Goal: Information Seeking & Learning: Check status

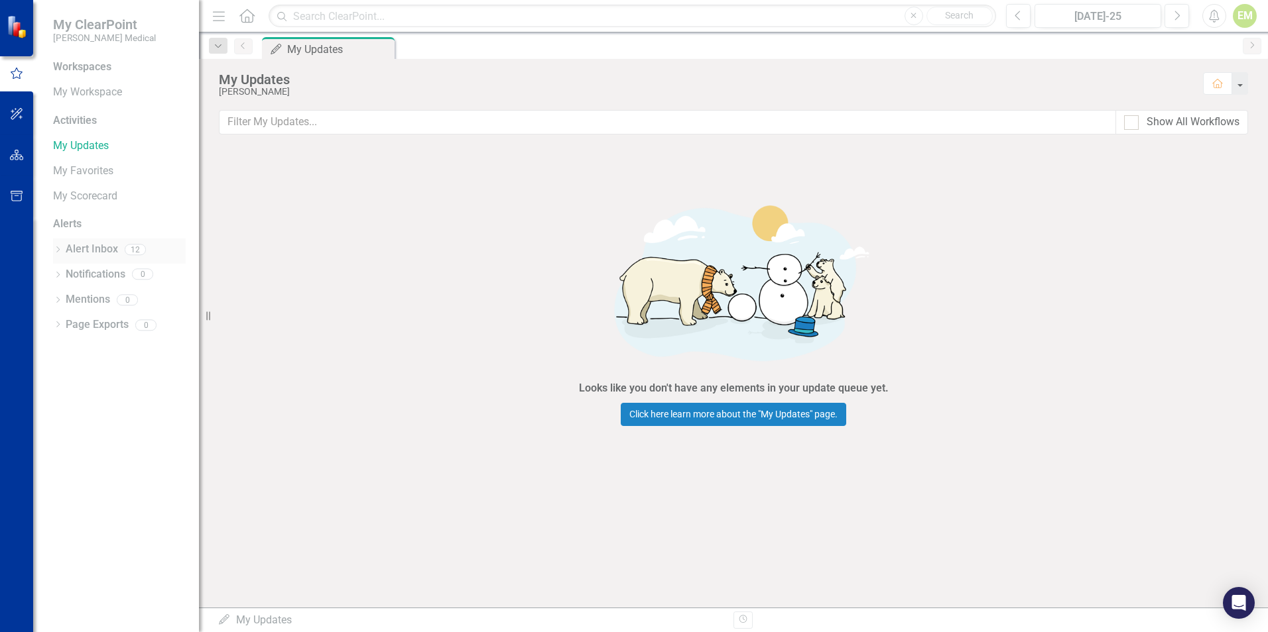
click at [107, 249] on link "Alert Inbox" at bounding box center [92, 249] width 52 height 15
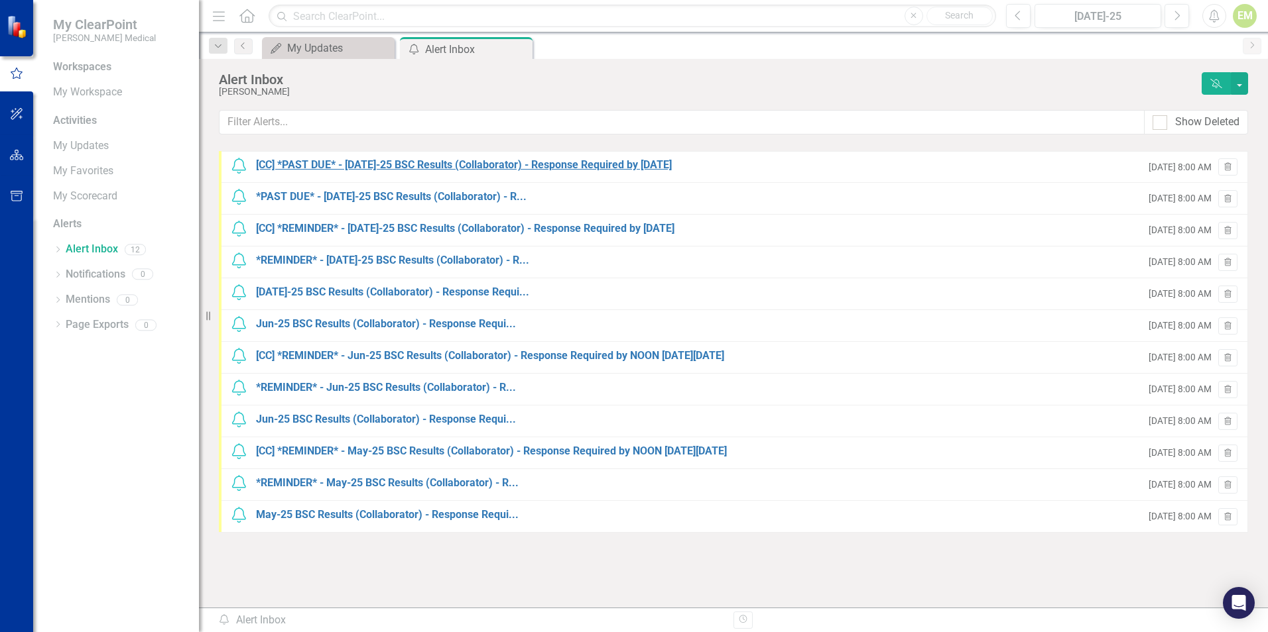
click at [457, 164] on div "[CC] *PAST DUE* - [DATE]-25 BSC Results (Collaborator) - Response Required by […" at bounding box center [464, 165] width 416 height 15
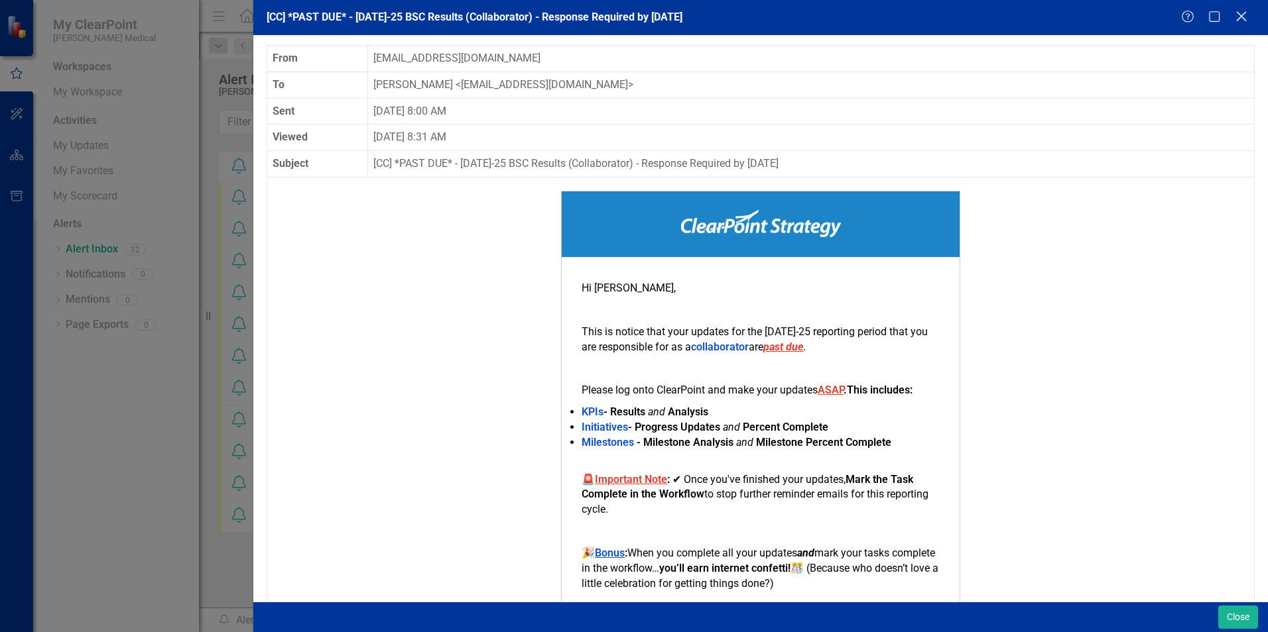
click at [1237, 14] on icon "Close" at bounding box center [1240, 16] width 17 height 13
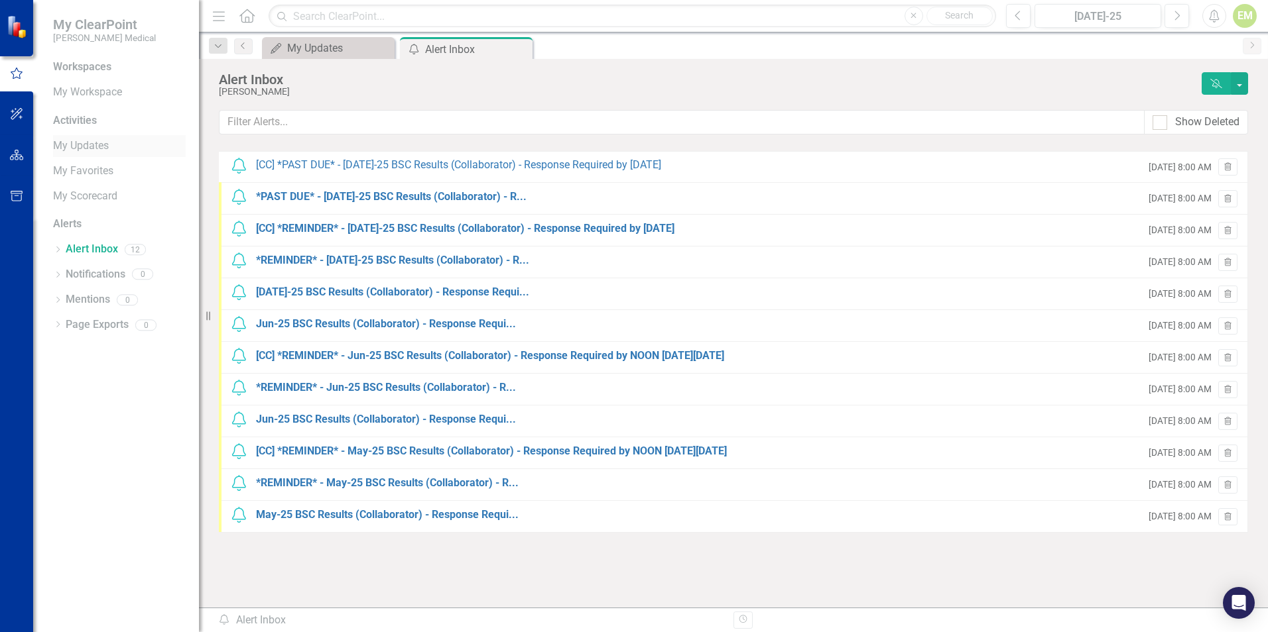
click at [91, 145] on link "My Updates" at bounding box center [119, 146] width 133 height 15
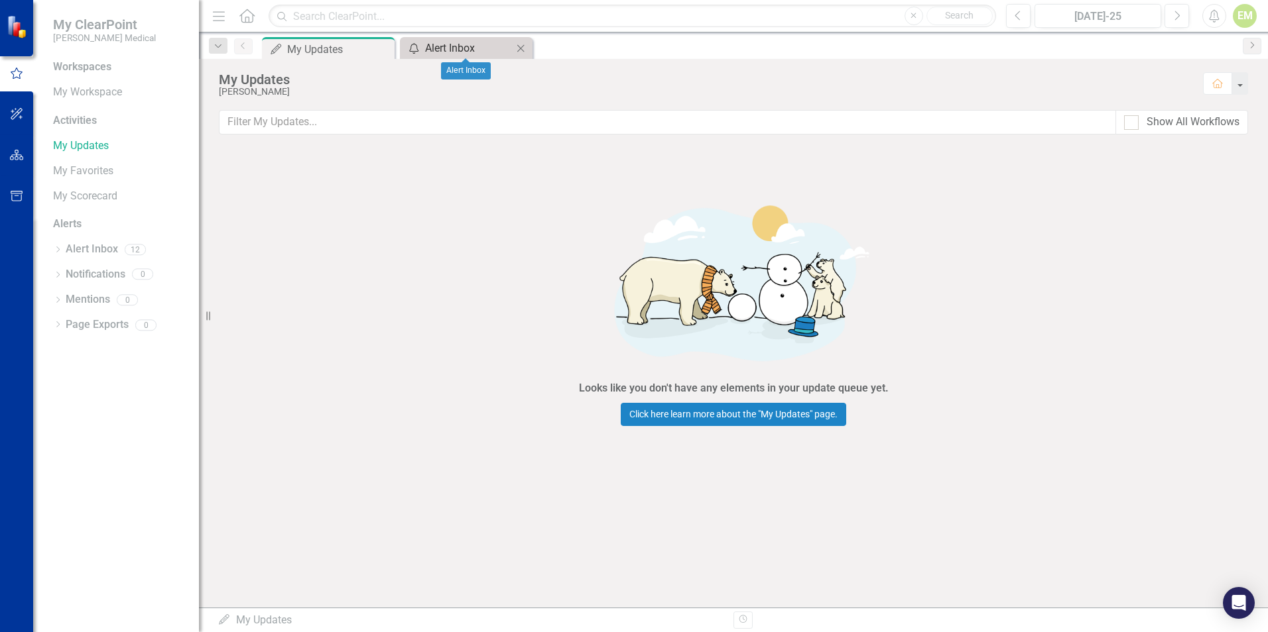
click at [486, 49] on div "Alert Inbox" at bounding box center [469, 48] width 88 height 17
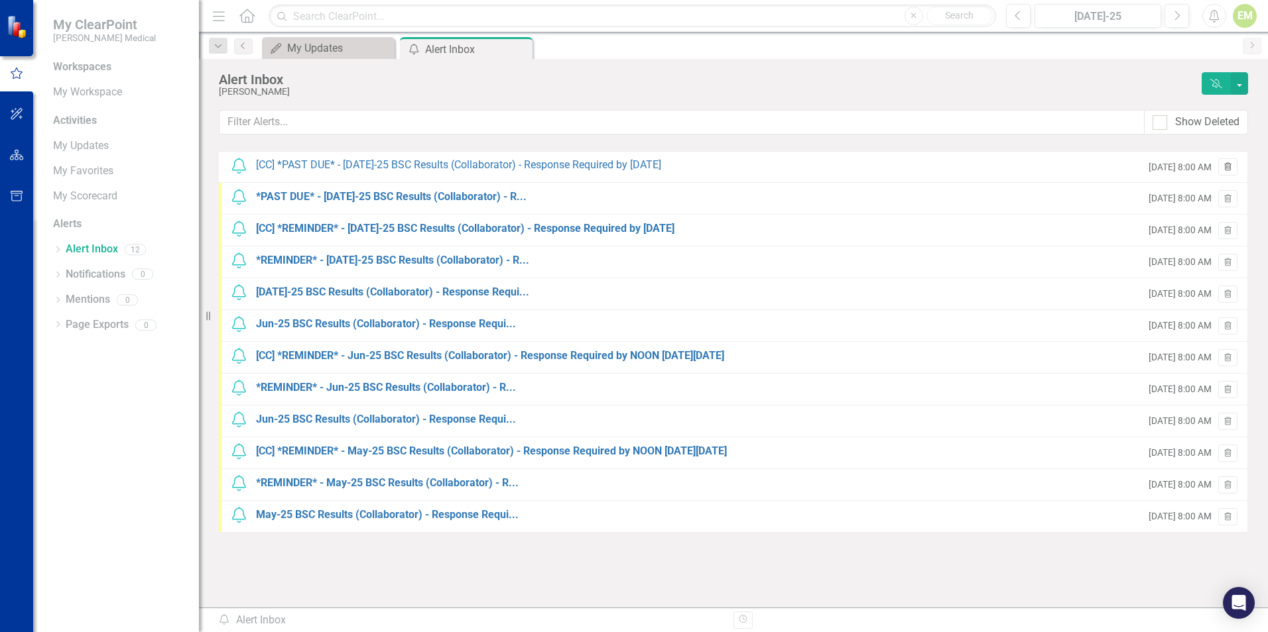
click at [1230, 166] on icon "Trash" at bounding box center [1228, 168] width 10 height 8
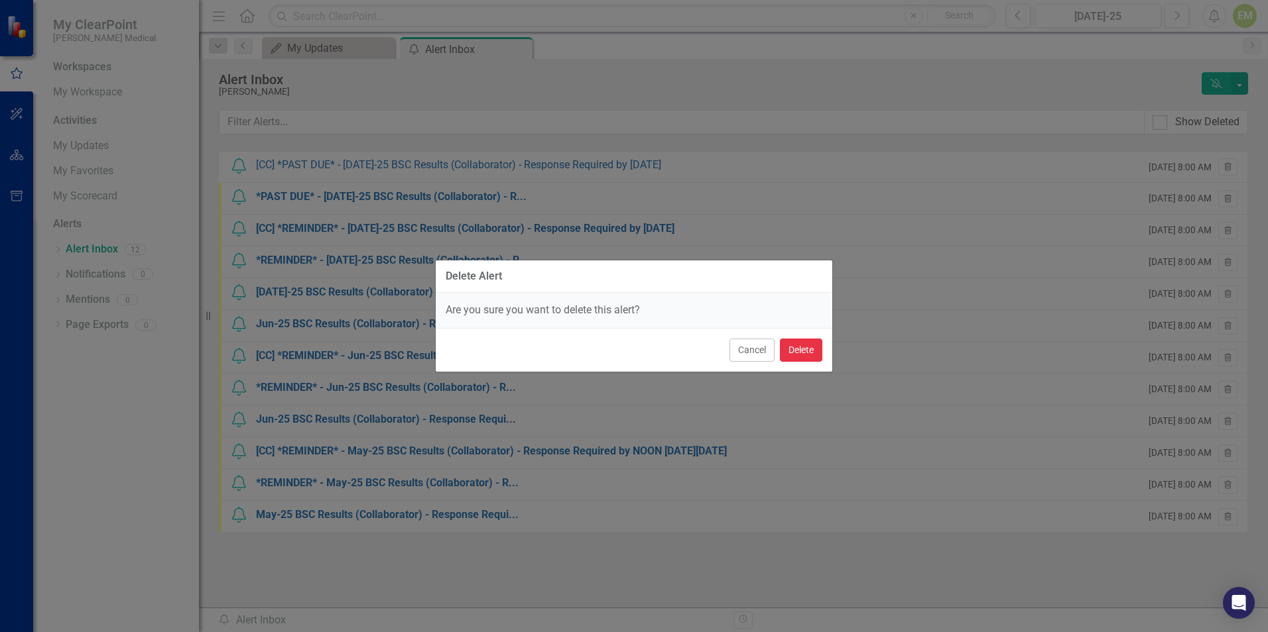
click at [810, 353] on button "Delete" at bounding box center [801, 350] width 42 height 23
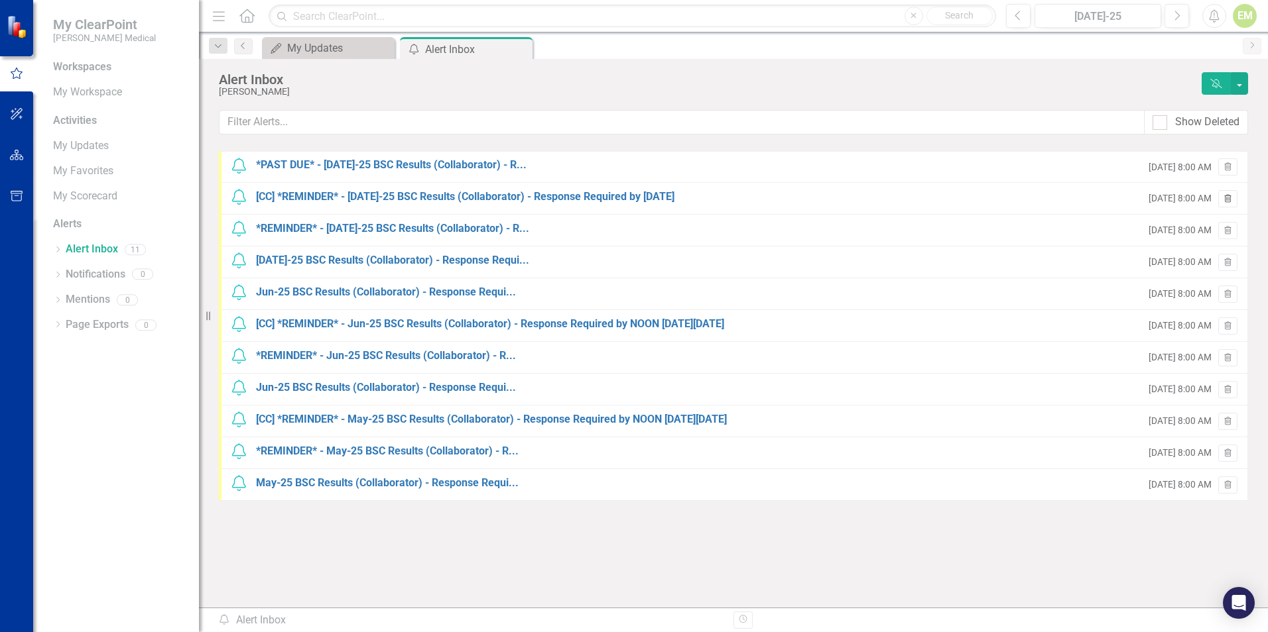
click at [1226, 200] on icon "button" at bounding box center [1227, 198] width 7 height 8
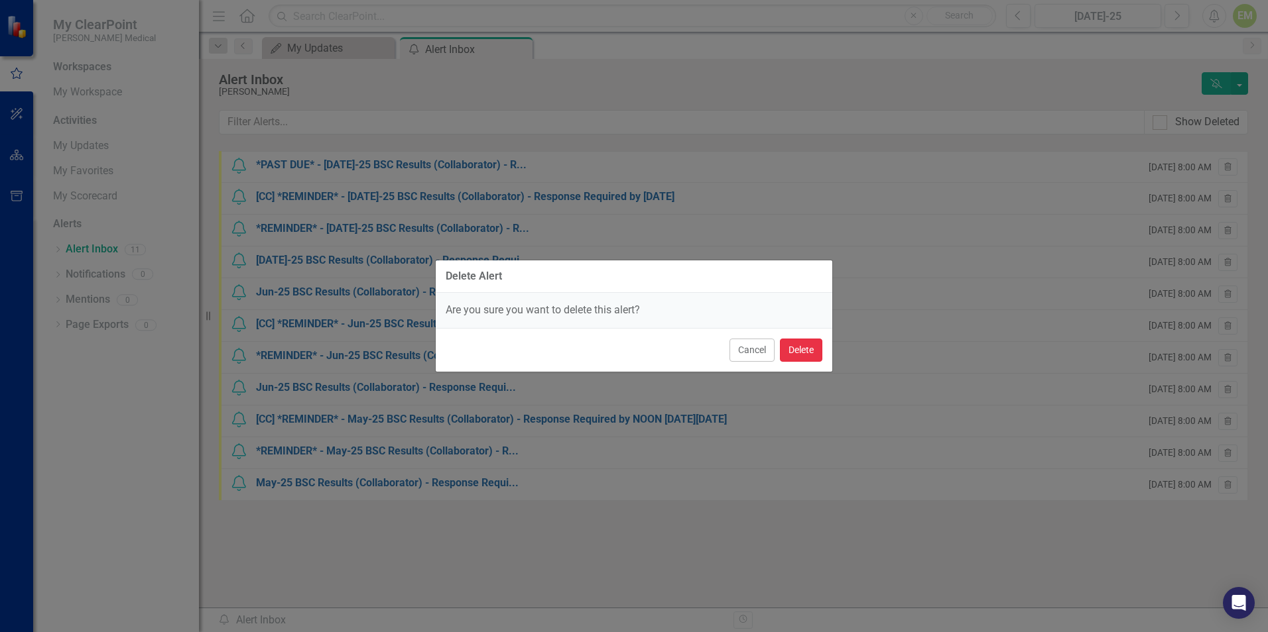
click at [802, 353] on button "Delete" at bounding box center [801, 350] width 42 height 23
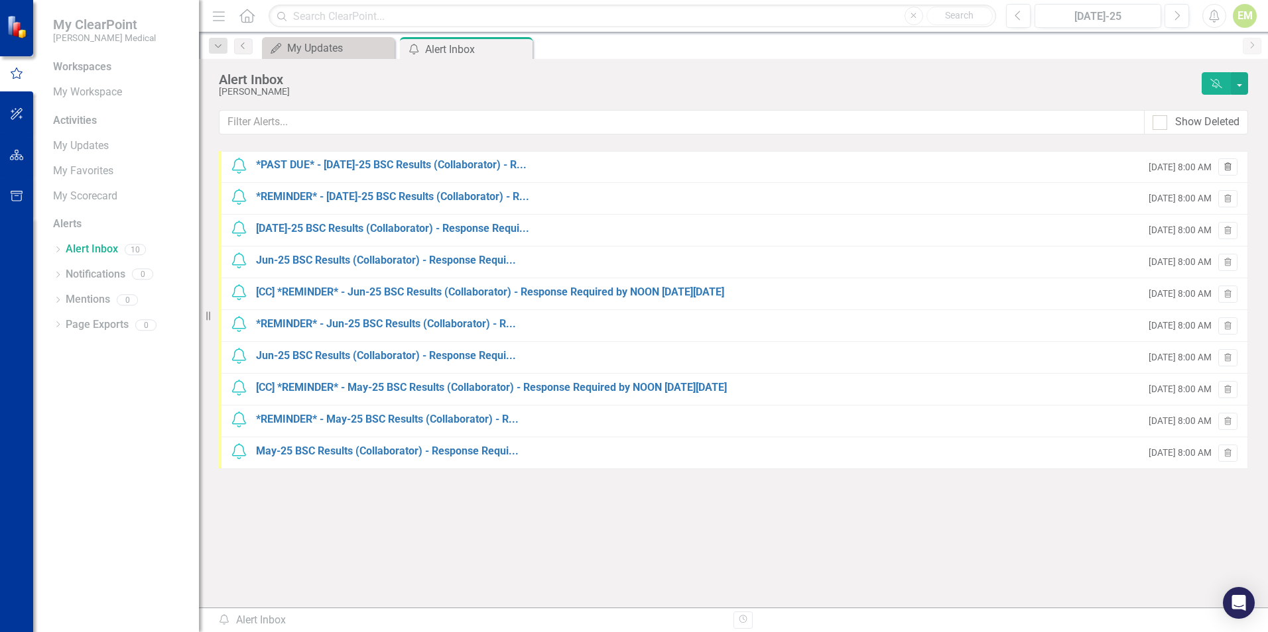
click at [1227, 173] on button "Trash" at bounding box center [1227, 166] width 19 height 17
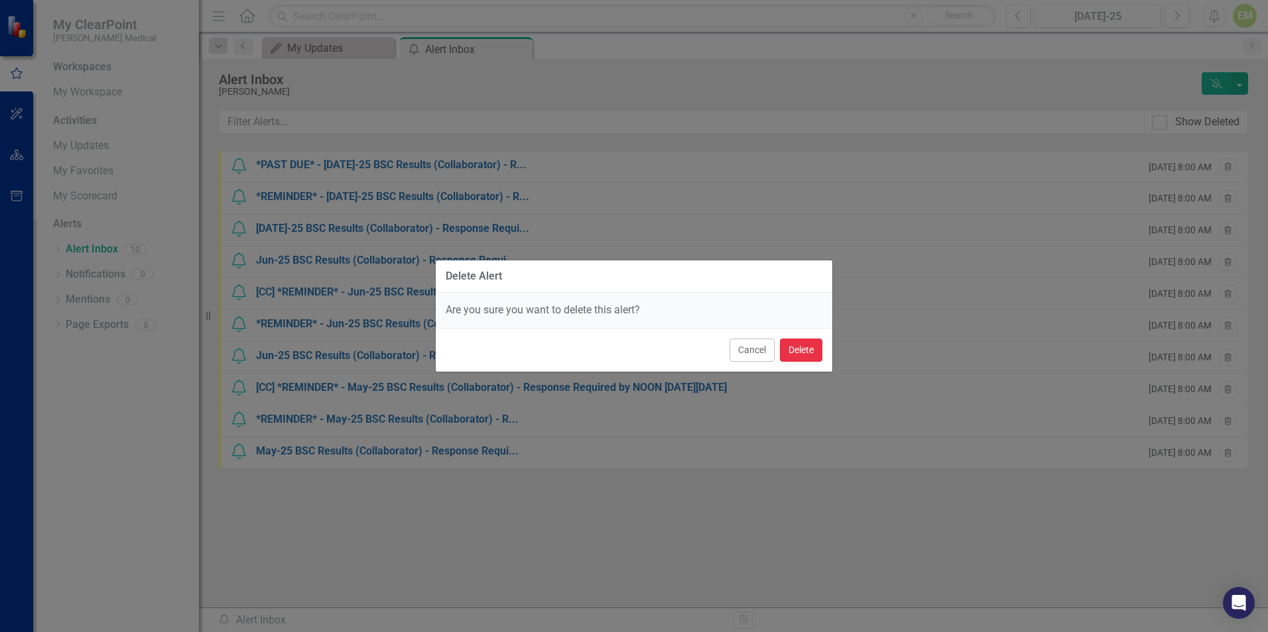
click at [799, 347] on button "Delete" at bounding box center [801, 350] width 42 height 23
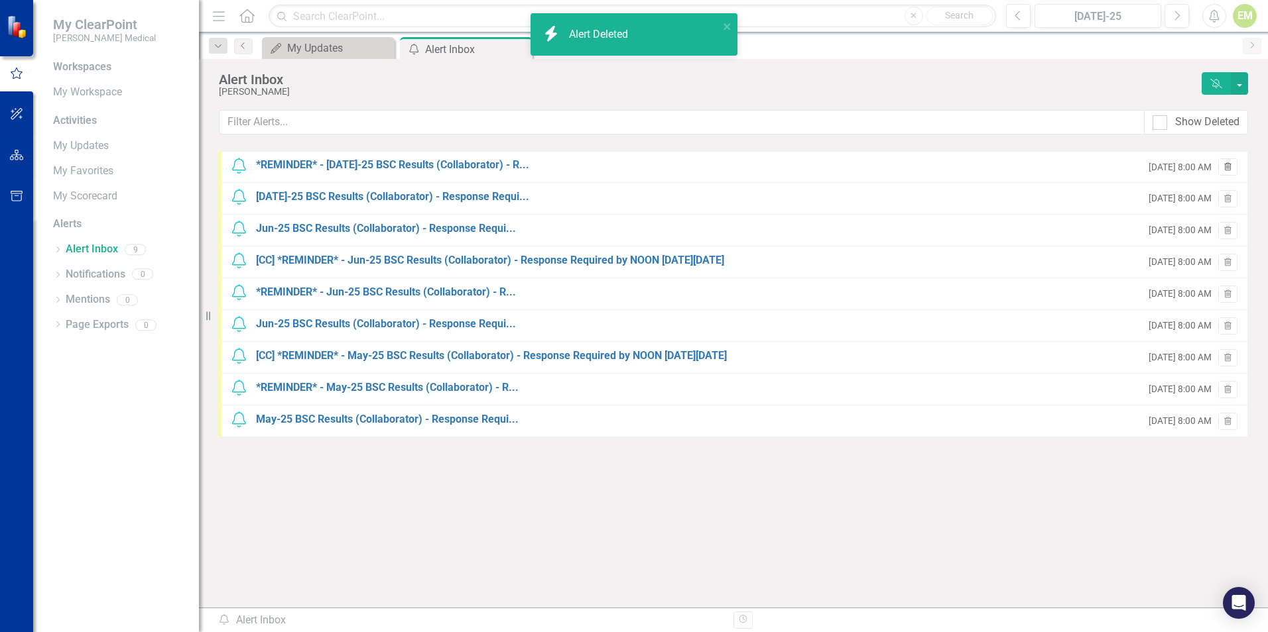
click at [1227, 166] on icon "button" at bounding box center [1227, 166] width 7 height 8
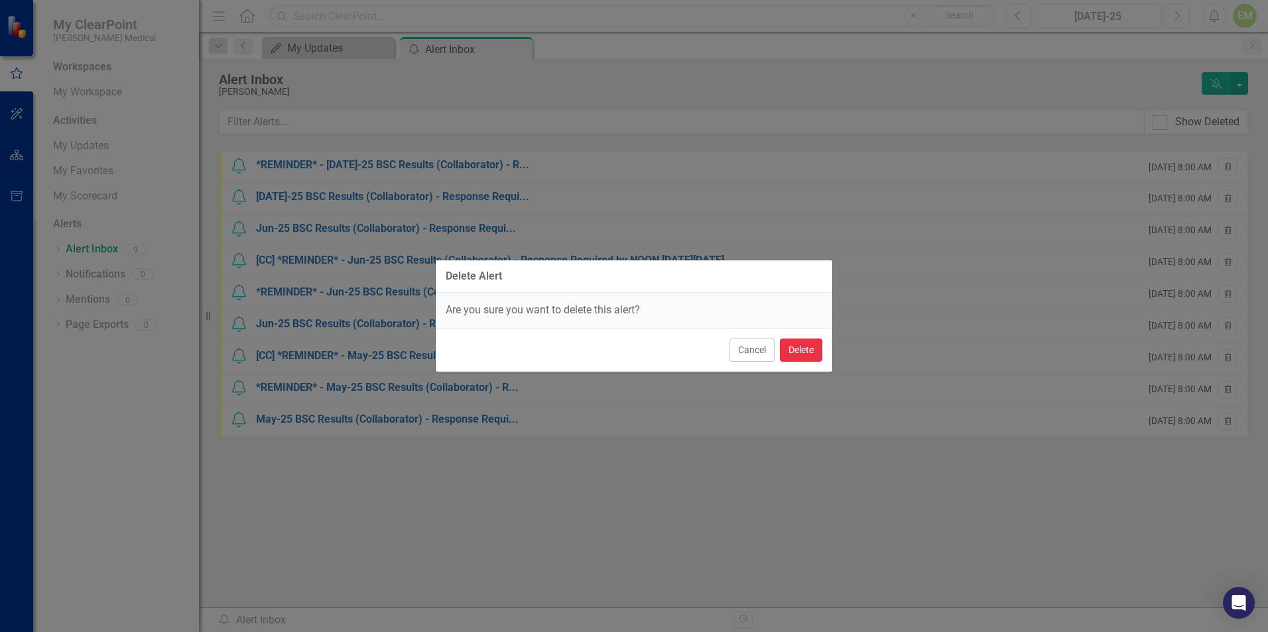
click at [794, 352] on button "Delete" at bounding box center [801, 350] width 42 height 23
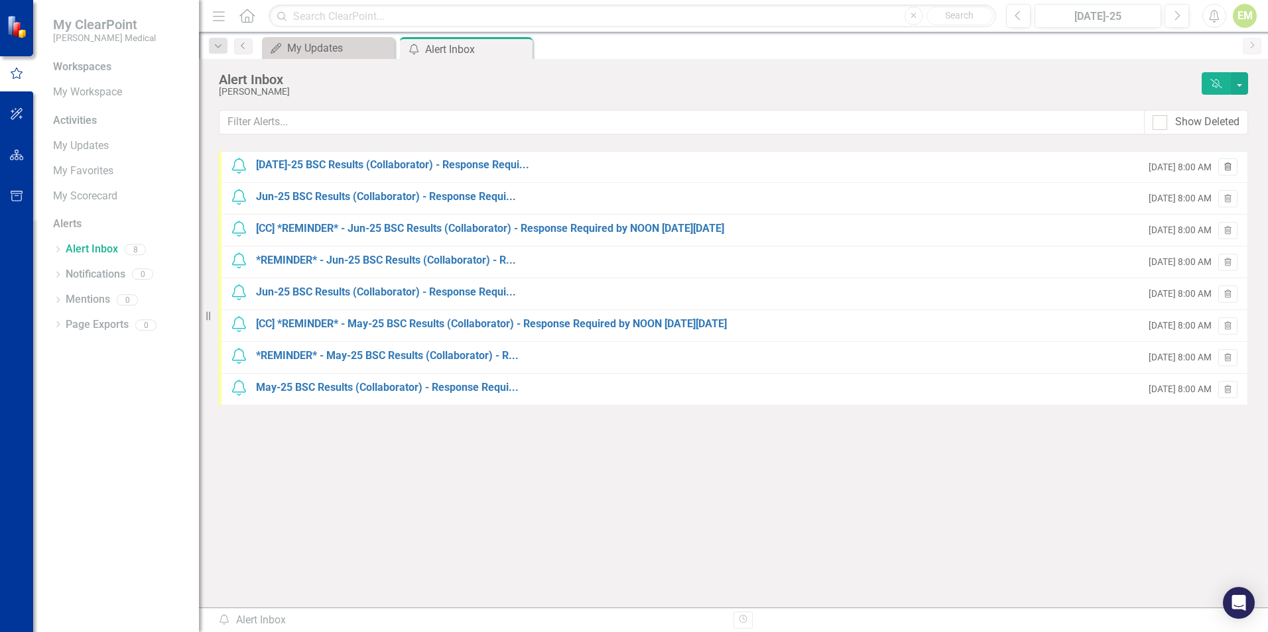
click at [1223, 164] on icon "Trash" at bounding box center [1228, 168] width 10 height 8
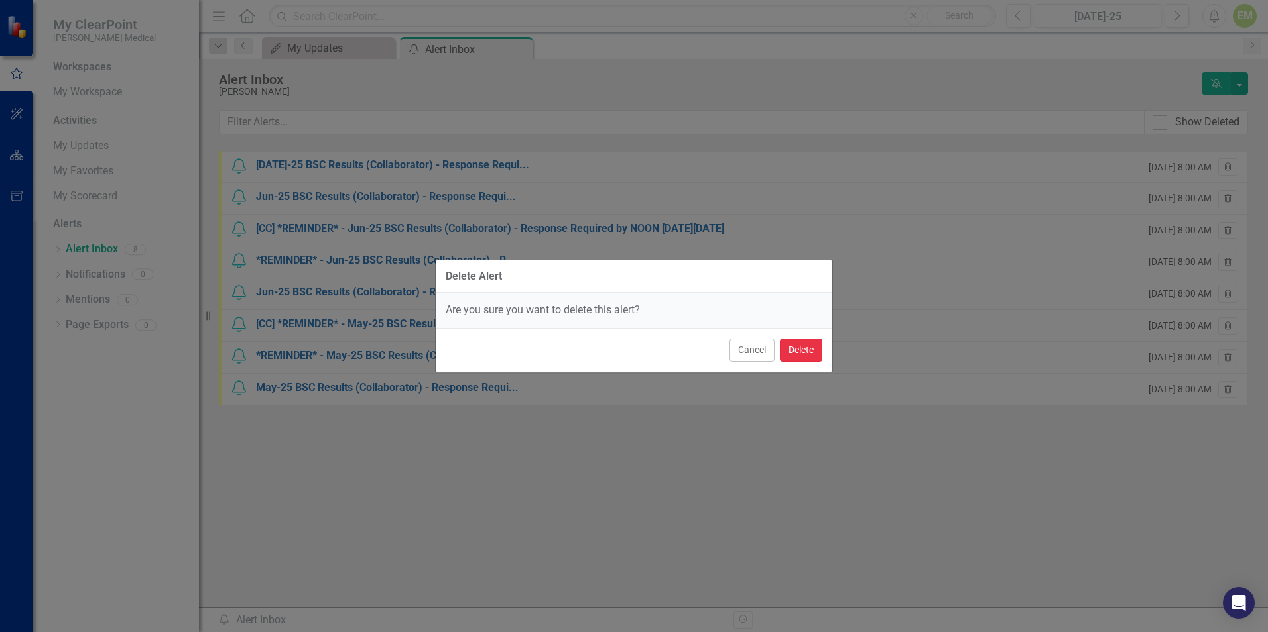
click at [797, 349] on button "Delete" at bounding box center [801, 350] width 42 height 23
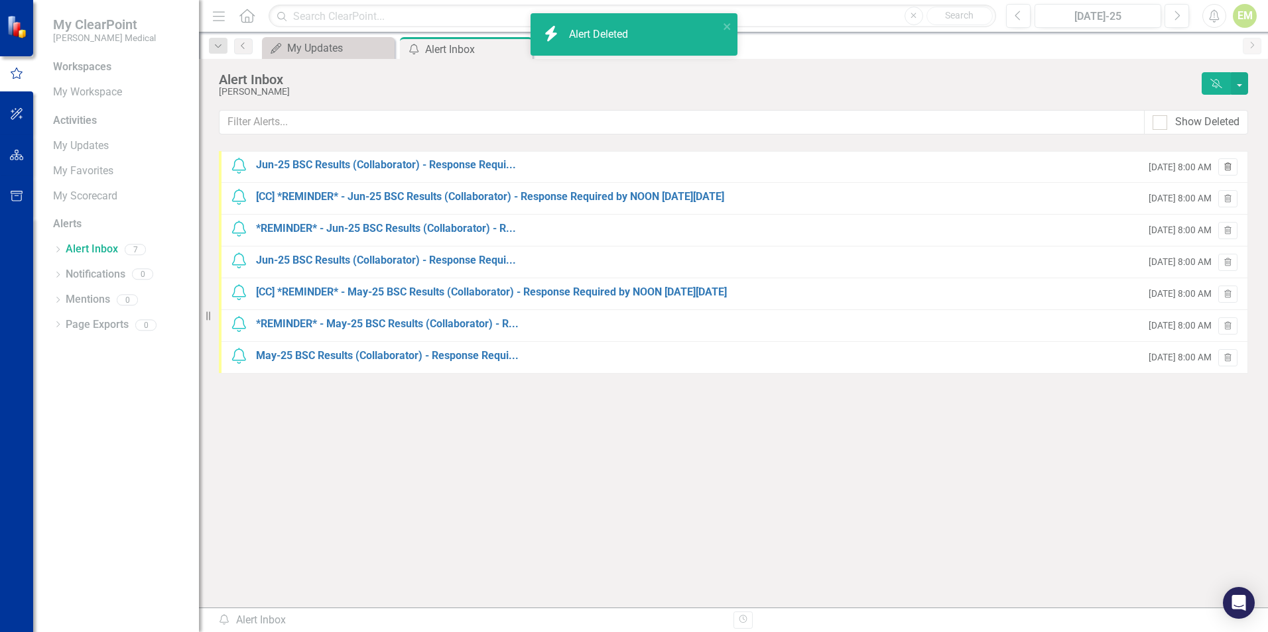
click at [1227, 168] on icon "button" at bounding box center [1227, 166] width 7 height 8
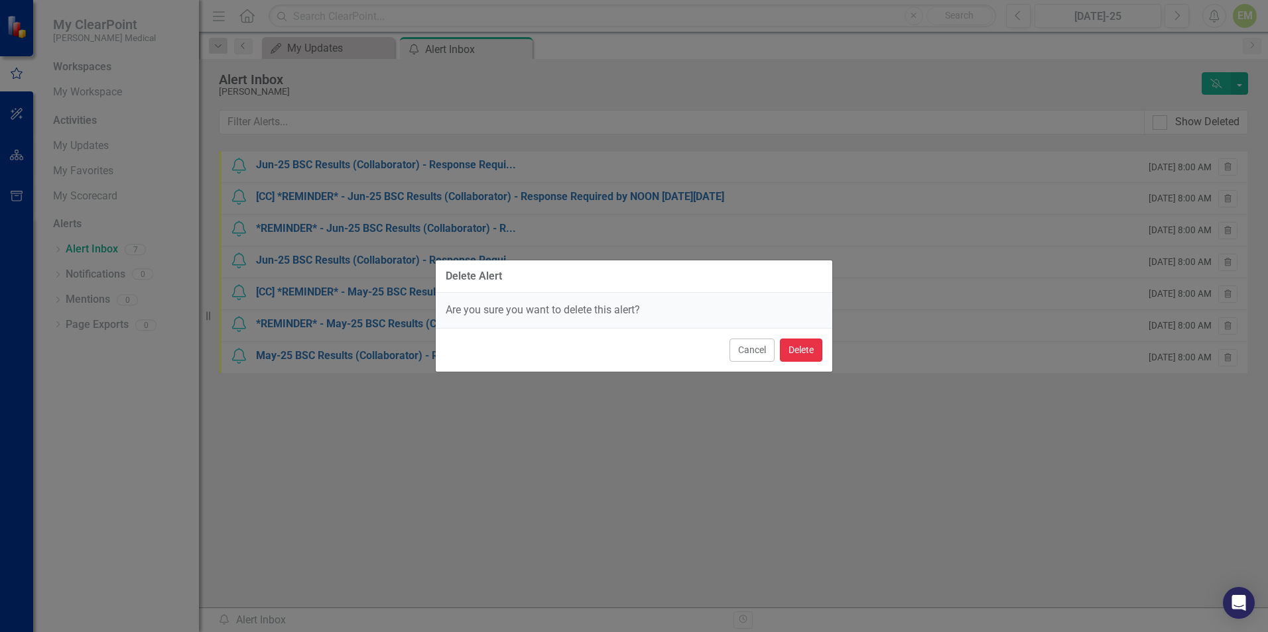
click at [802, 357] on button "Delete" at bounding box center [801, 350] width 42 height 23
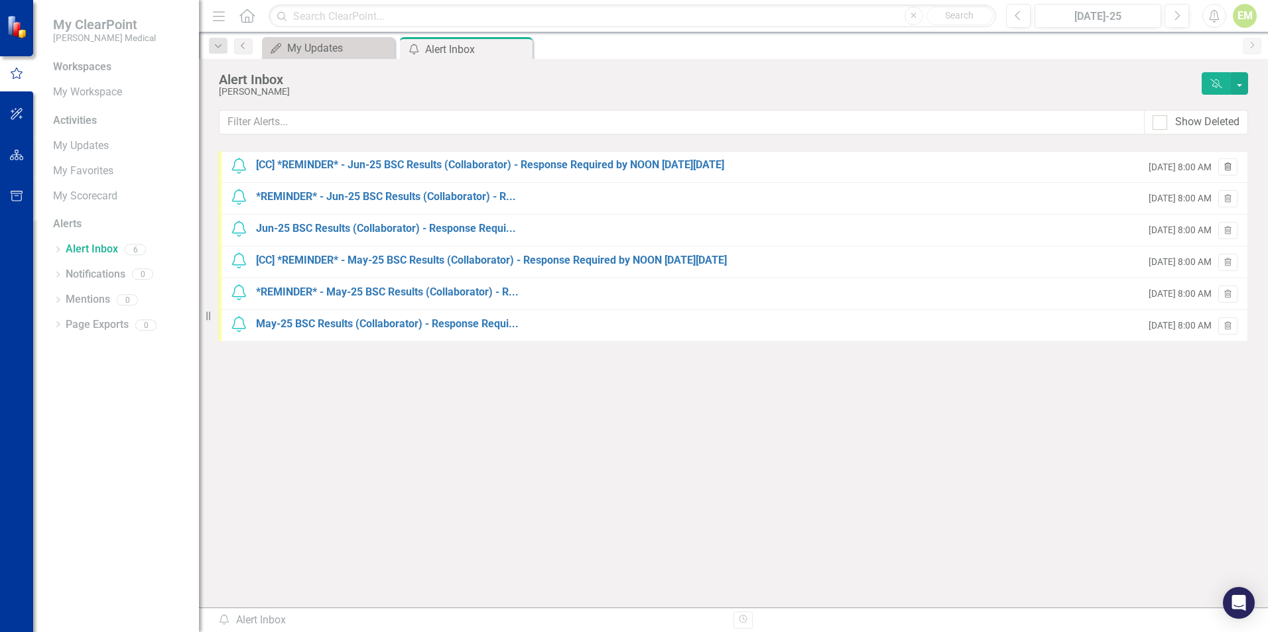
click at [1228, 168] on icon "Trash" at bounding box center [1228, 168] width 10 height 8
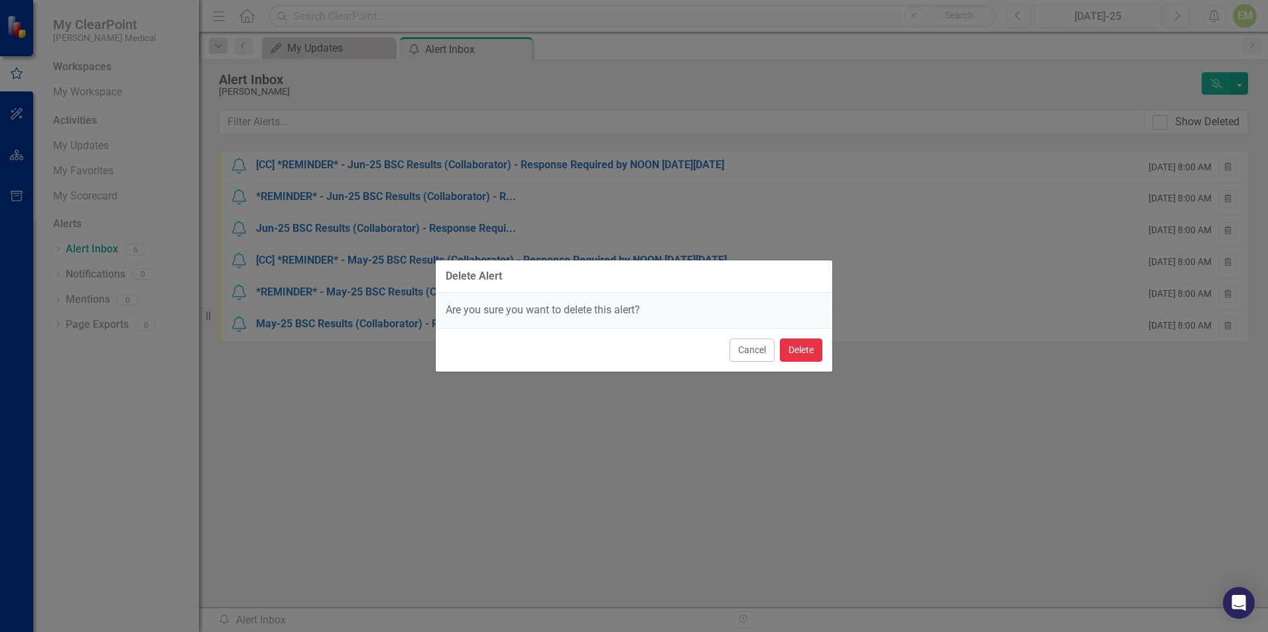
click at [804, 357] on button "Delete" at bounding box center [801, 350] width 42 height 23
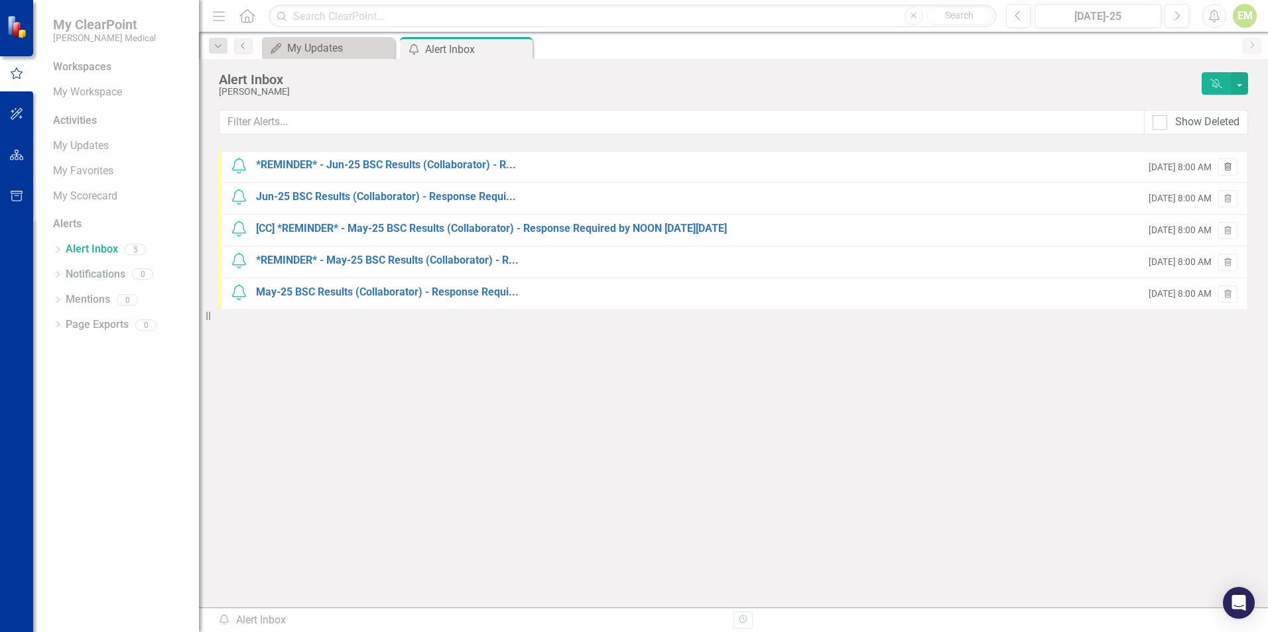
click at [1227, 168] on icon "Trash" at bounding box center [1228, 168] width 10 height 8
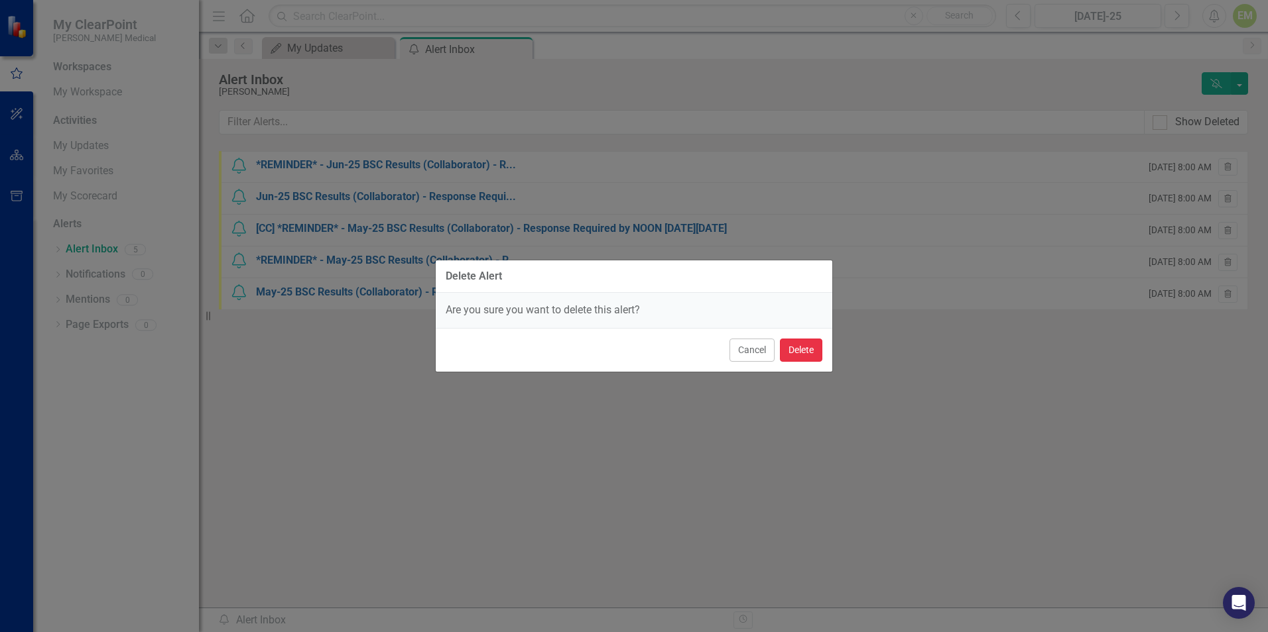
click at [796, 348] on button "Delete" at bounding box center [801, 350] width 42 height 23
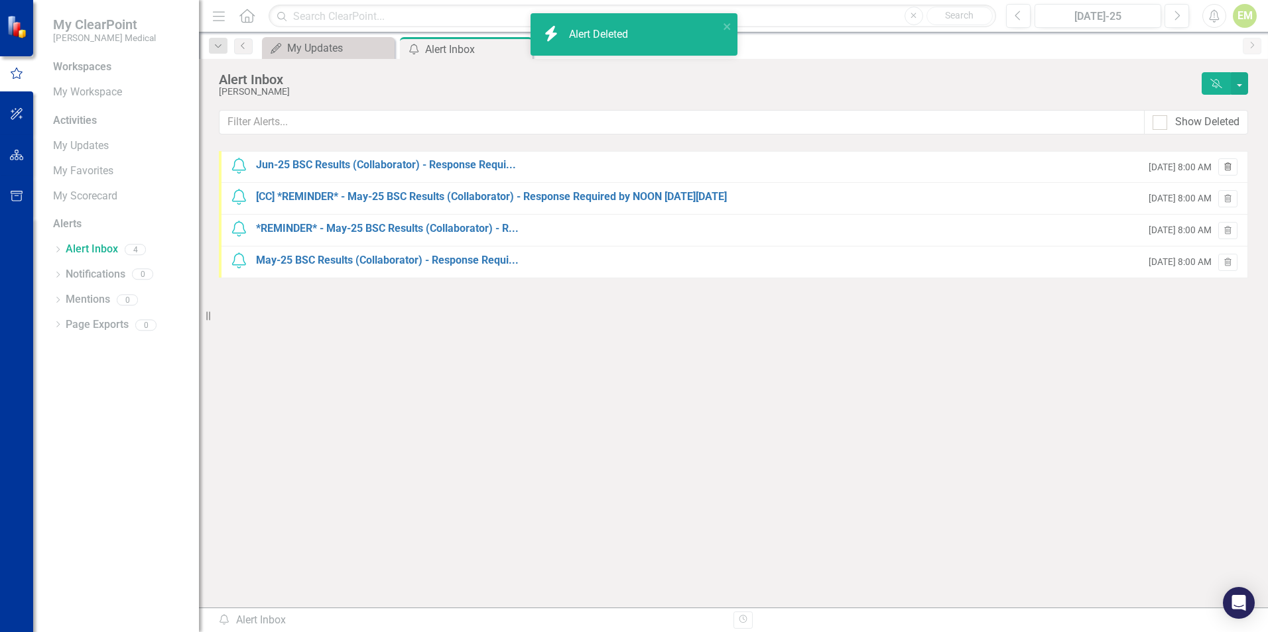
click at [1232, 166] on icon "Trash" at bounding box center [1228, 168] width 10 height 8
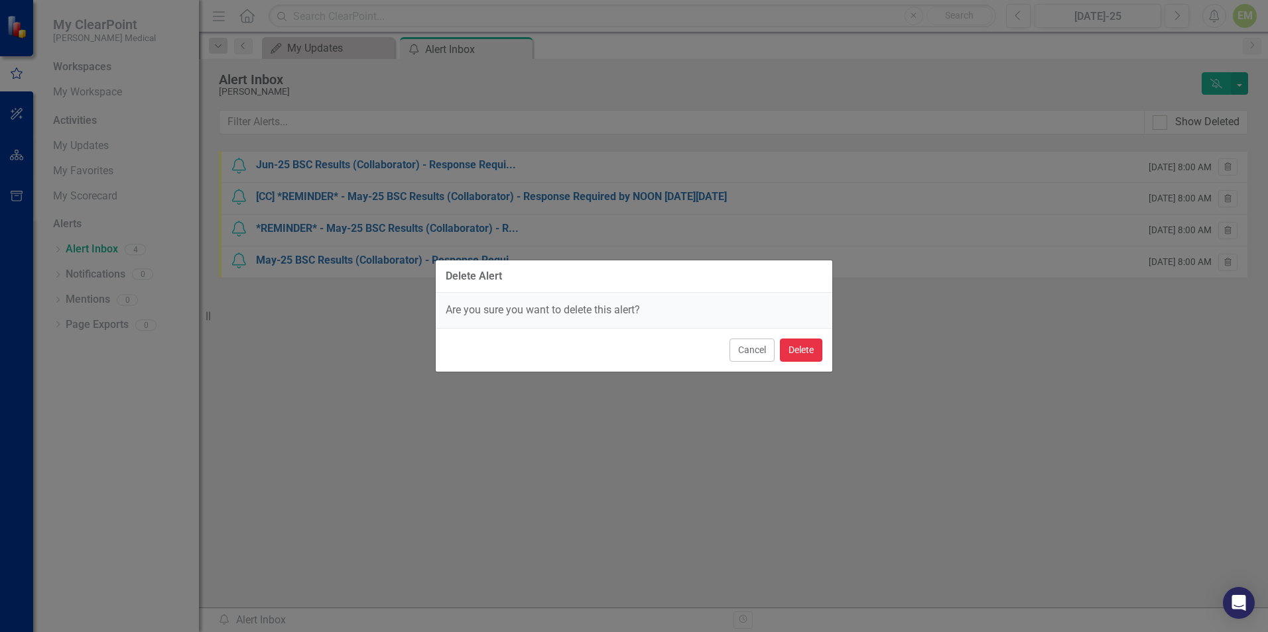
click at [794, 353] on button "Delete" at bounding box center [801, 350] width 42 height 23
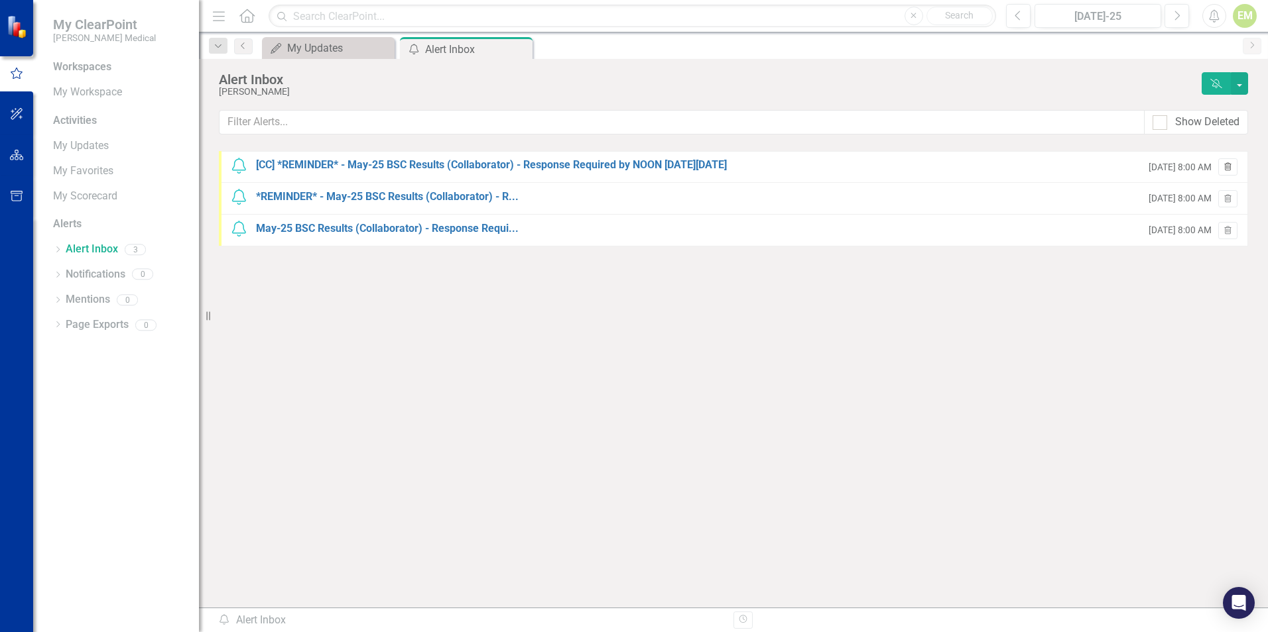
click at [1229, 167] on icon "Trash" at bounding box center [1228, 168] width 10 height 8
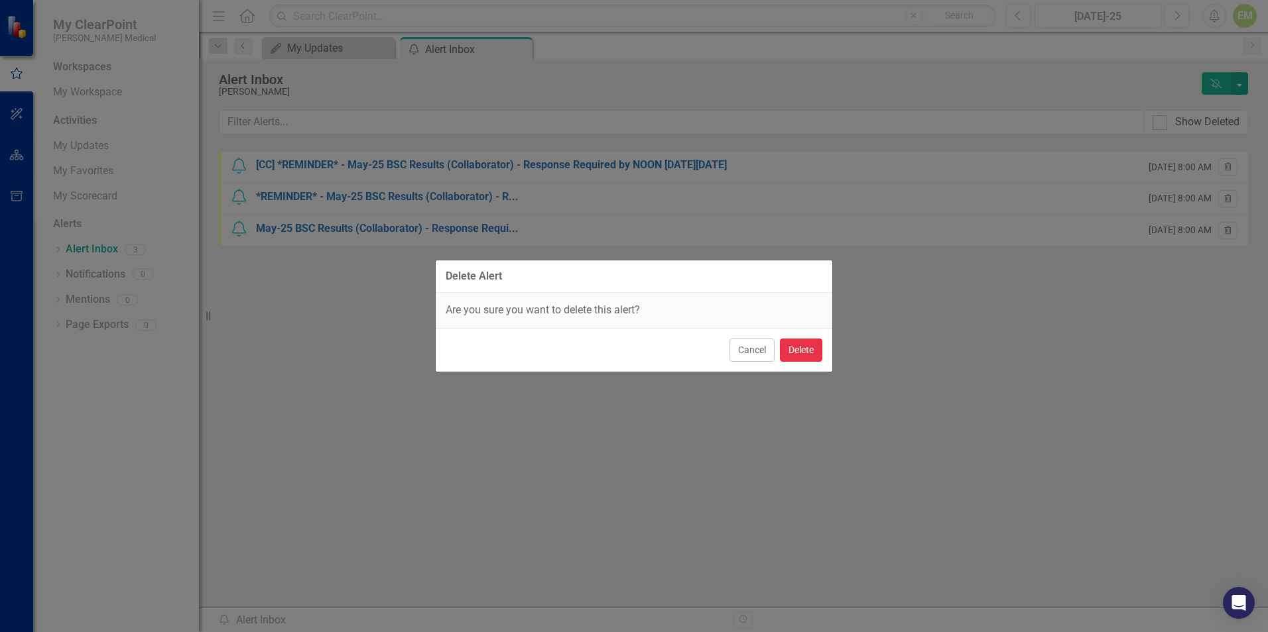
click at [808, 349] on button "Delete" at bounding box center [801, 350] width 42 height 23
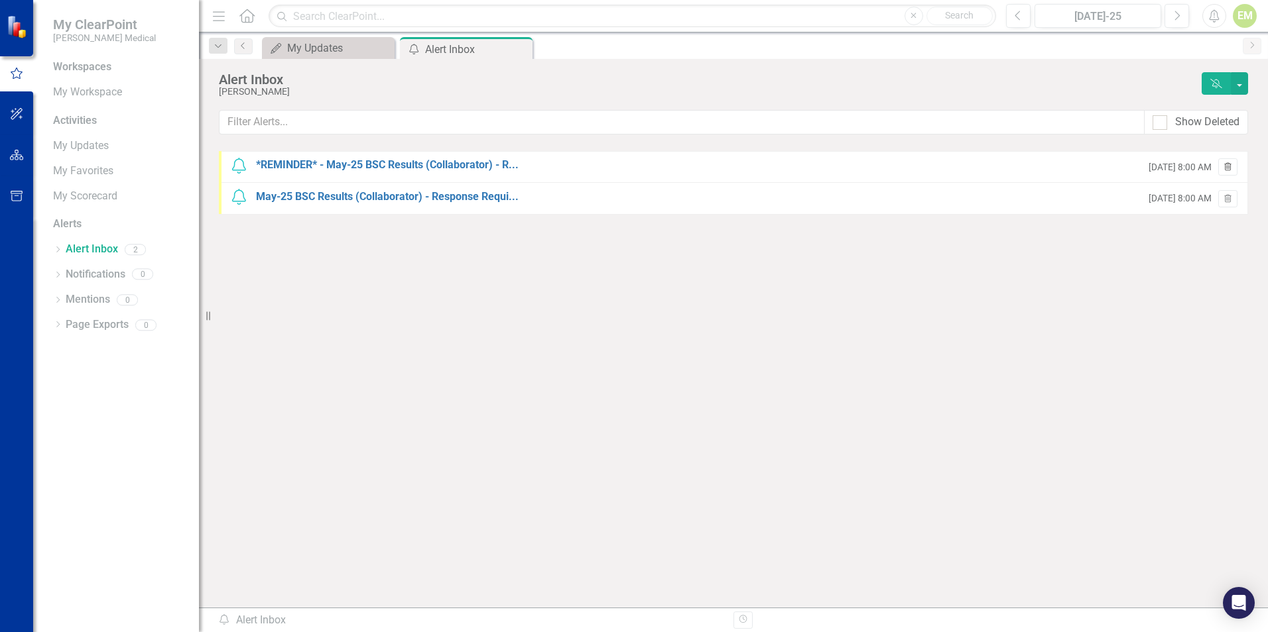
click at [1231, 165] on icon "Trash" at bounding box center [1228, 168] width 10 height 8
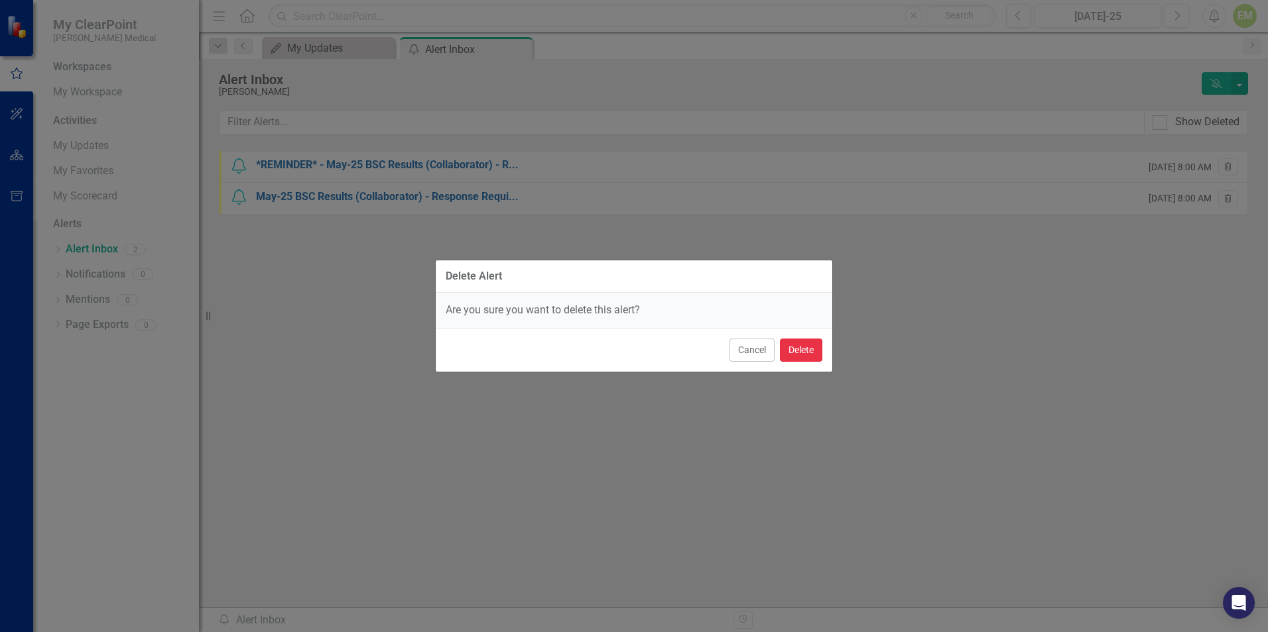
click at [794, 353] on button "Delete" at bounding box center [801, 350] width 42 height 23
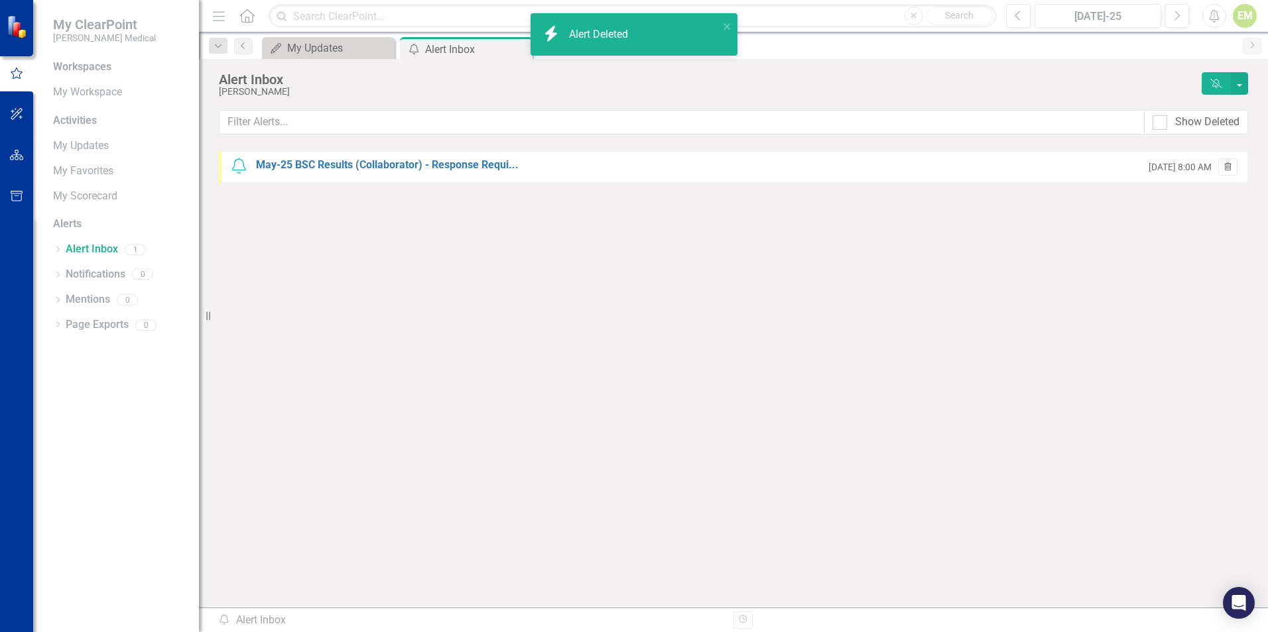
click at [1228, 166] on icon "Trash" at bounding box center [1228, 168] width 10 height 8
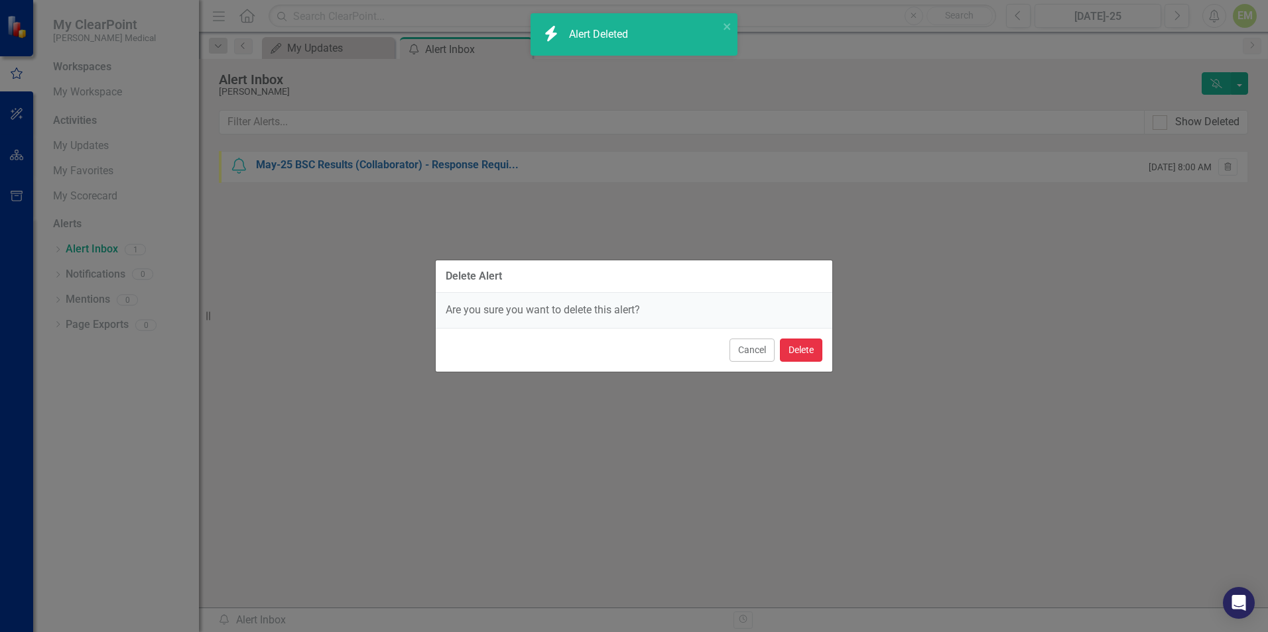
click at [786, 349] on button "Delete" at bounding box center [801, 350] width 42 height 23
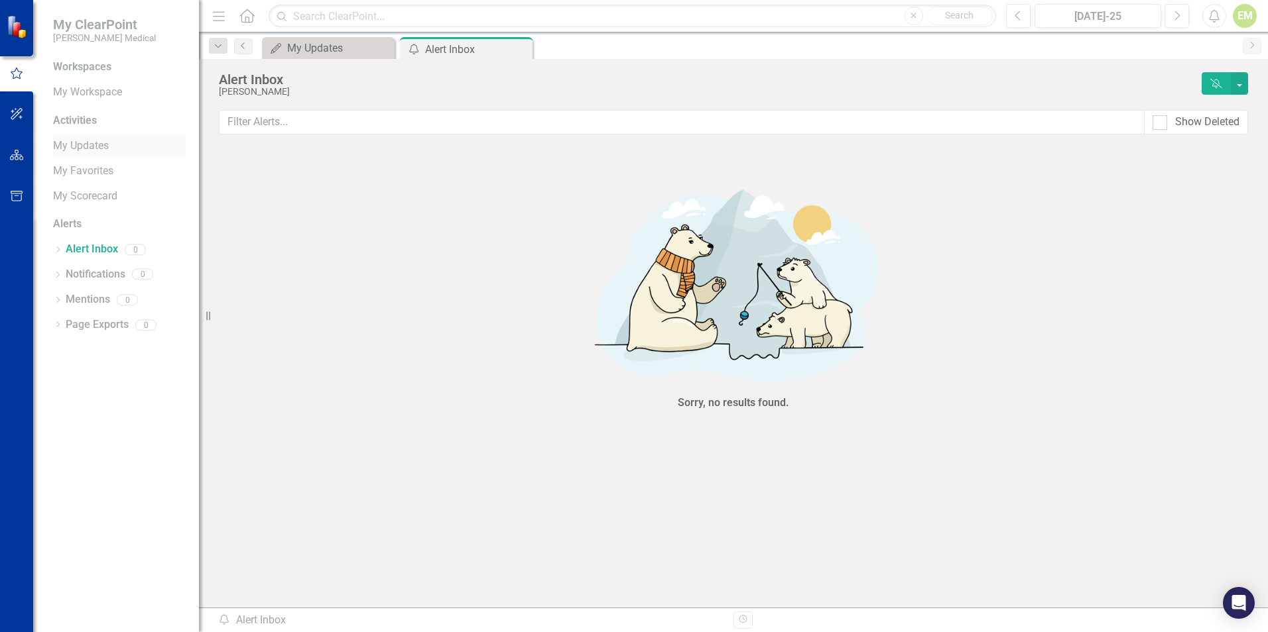
click at [80, 145] on link "My Updates" at bounding box center [119, 146] width 133 height 15
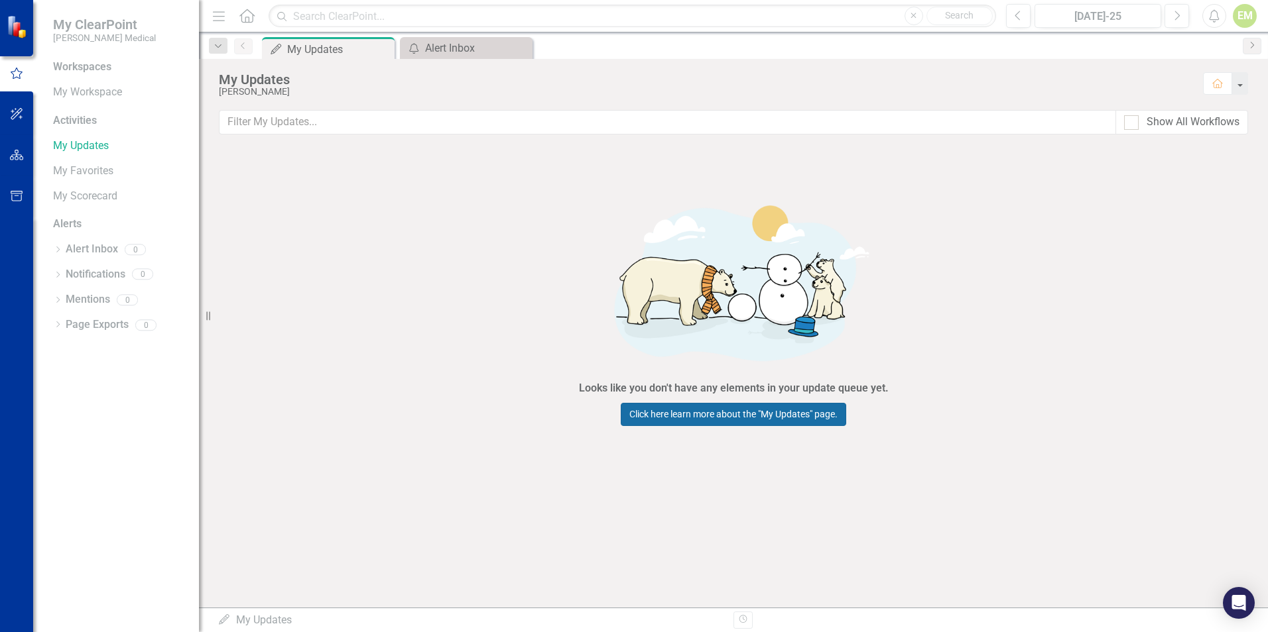
click at [735, 416] on link "Click here learn more about the "My Updates" page." at bounding box center [733, 414] width 225 height 23
click at [78, 116] on div "Activities" at bounding box center [119, 120] width 133 height 15
click at [79, 90] on link "My Workspace" at bounding box center [119, 92] width 133 height 15
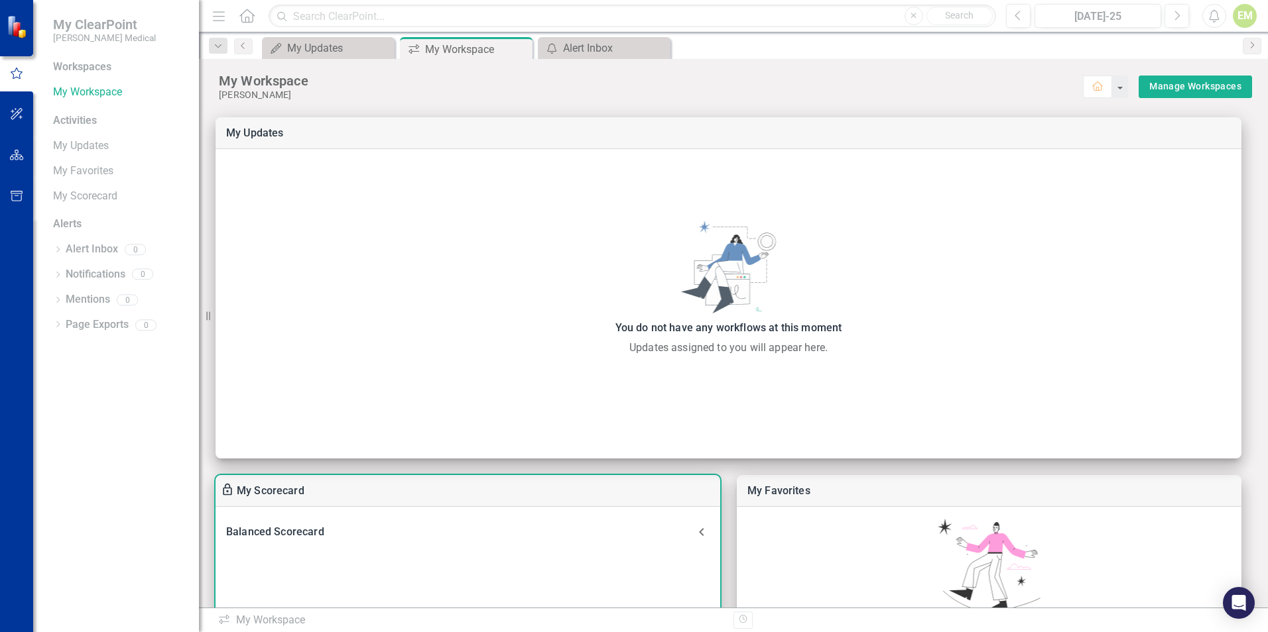
click at [335, 531] on div "Balanced Scorecard" at bounding box center [459, 532] width 467 height 19
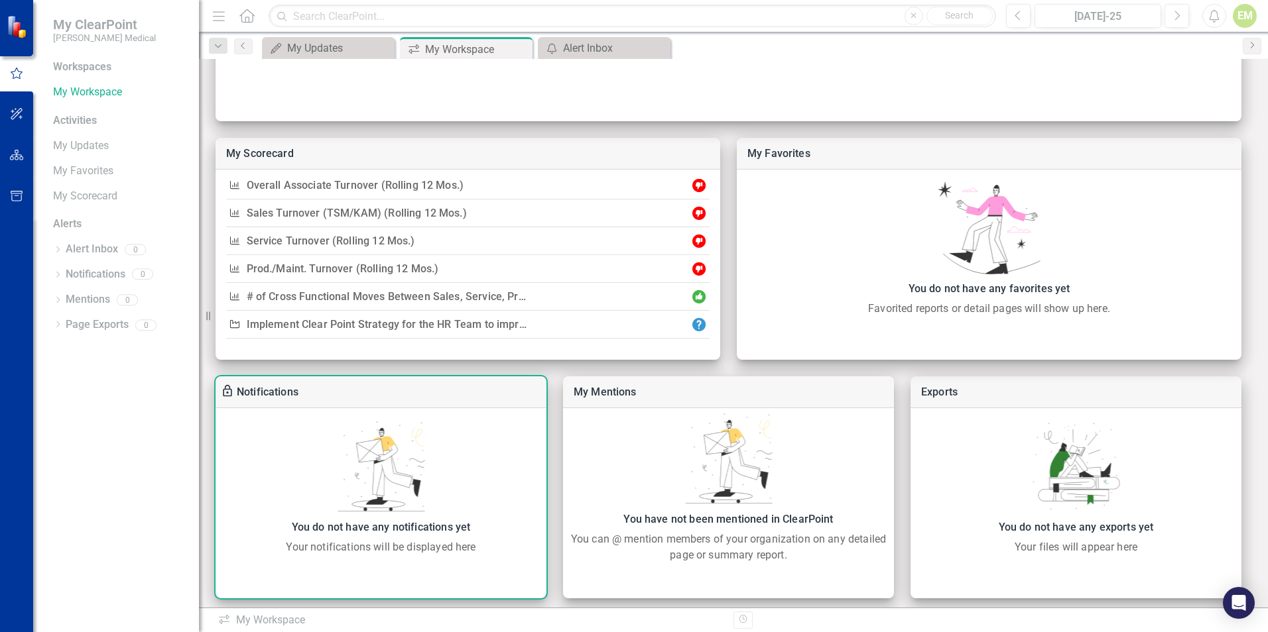
scroll to position [345, 0]
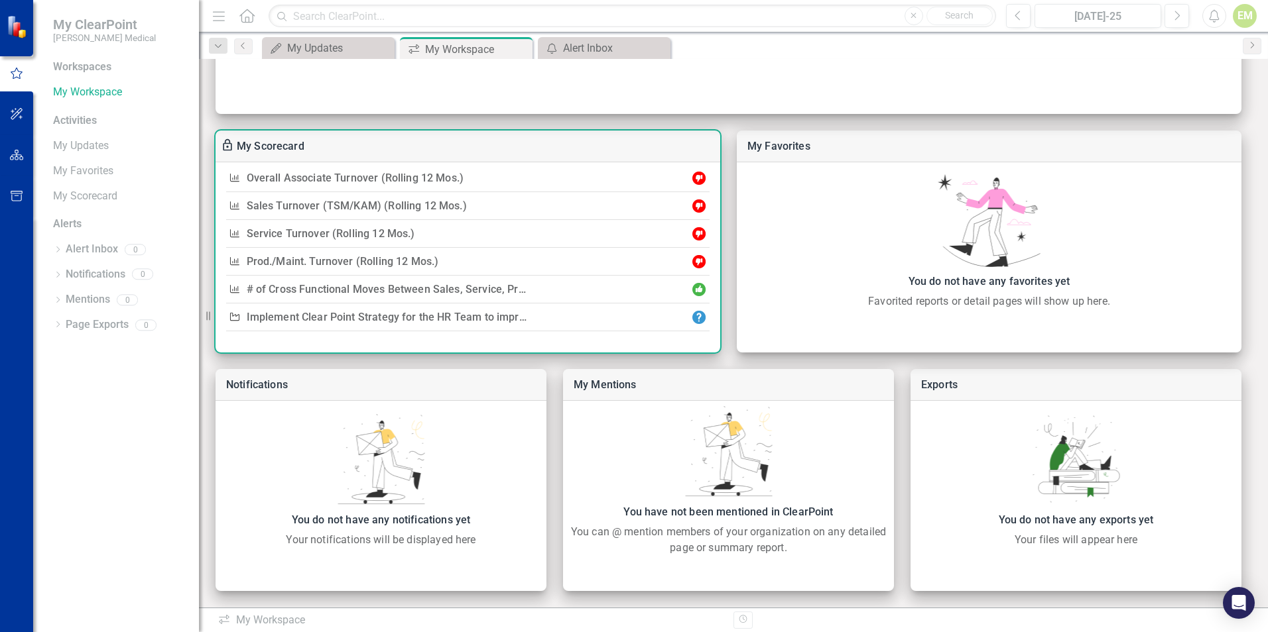
click at [278, 175] on link "Overall Associate Turnover (Rolling 12 Mos.)" at bounding box center [355, 178] width 217 height 13
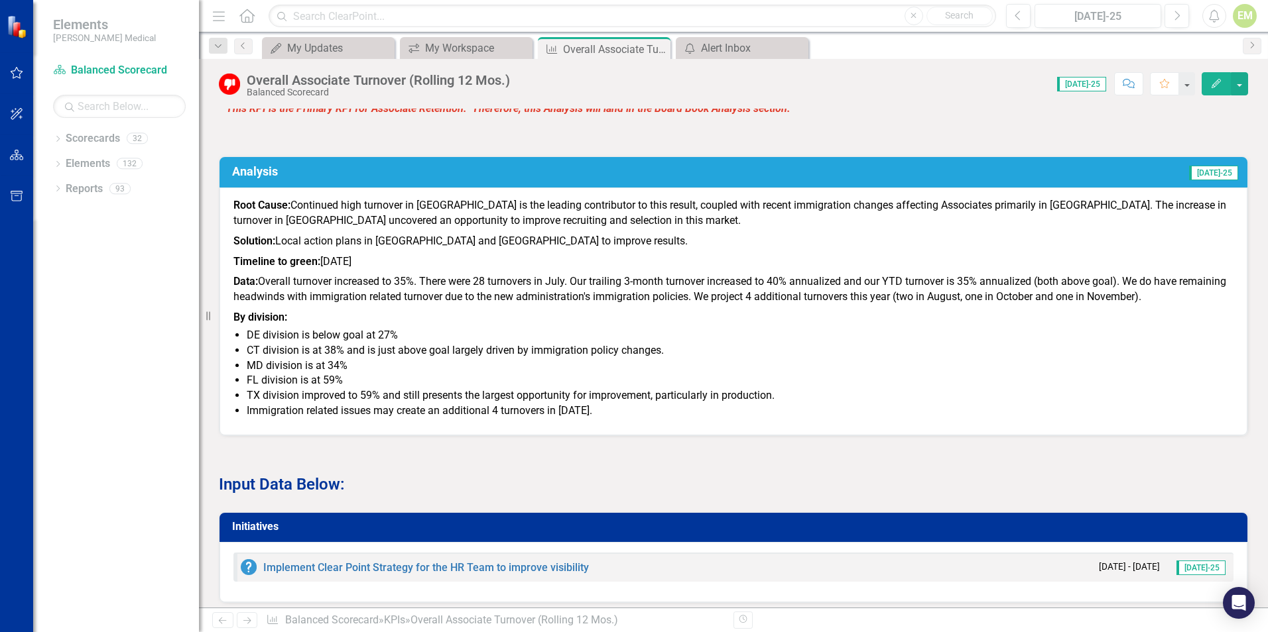
scroll to position [896, 0]
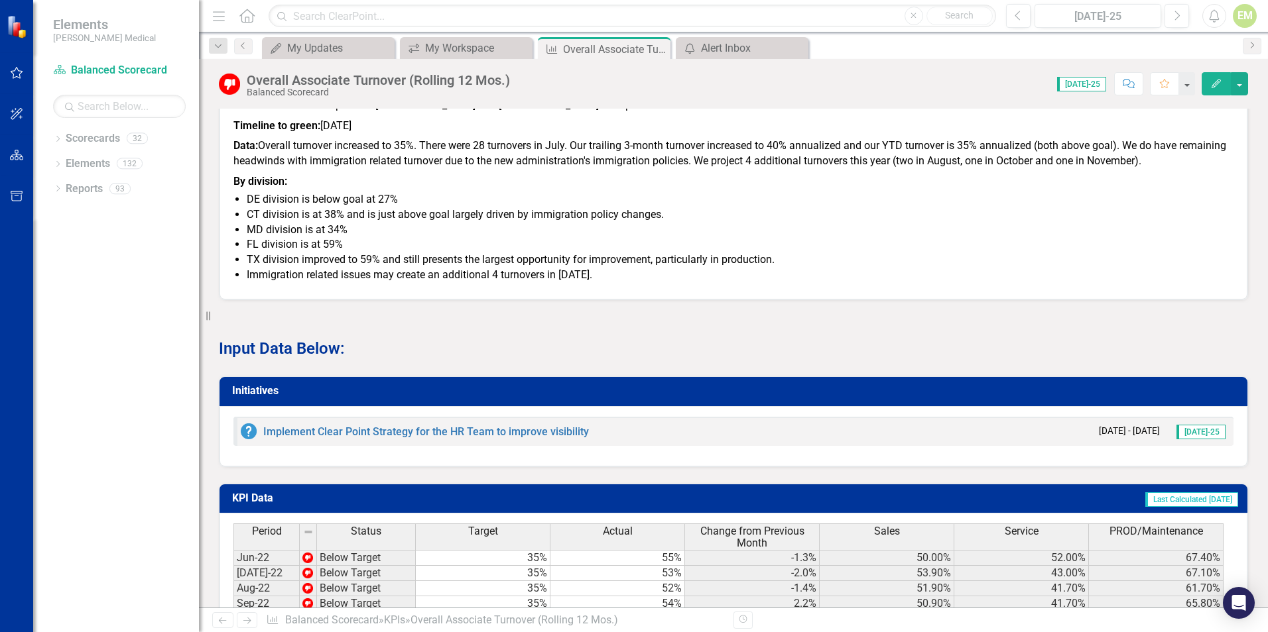
click at [1205, 425] on span "[DATE]-25" at bounding box center [1200, 432] width 49 height 15
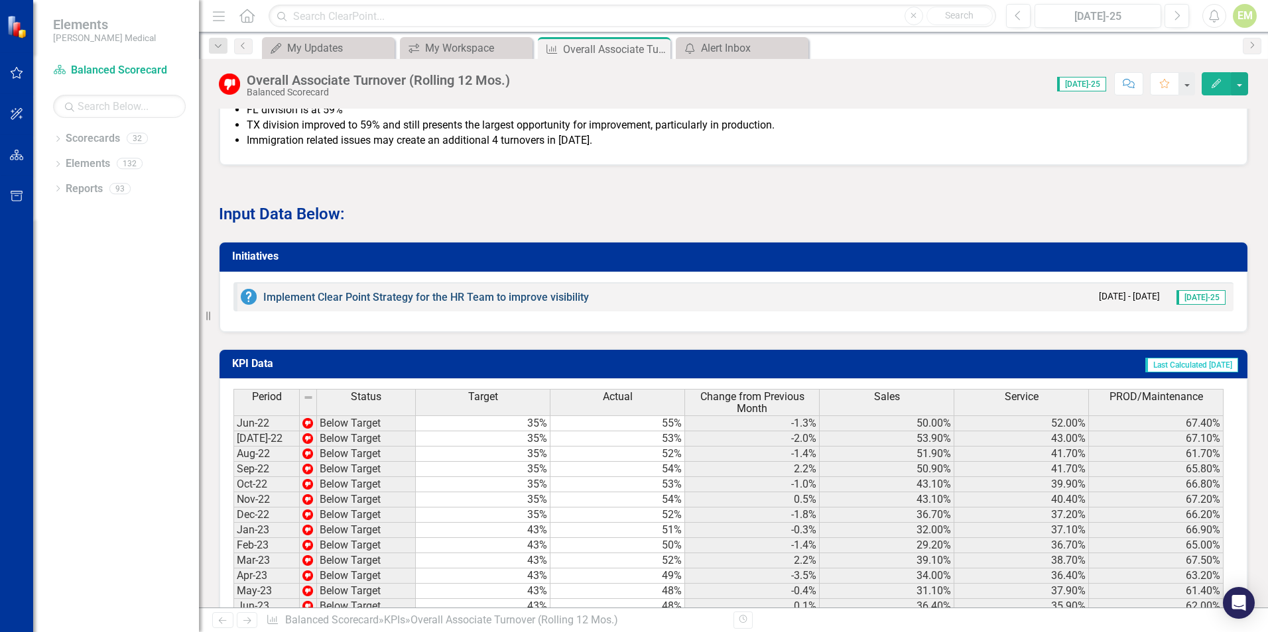
scroll to position [1029, 0]
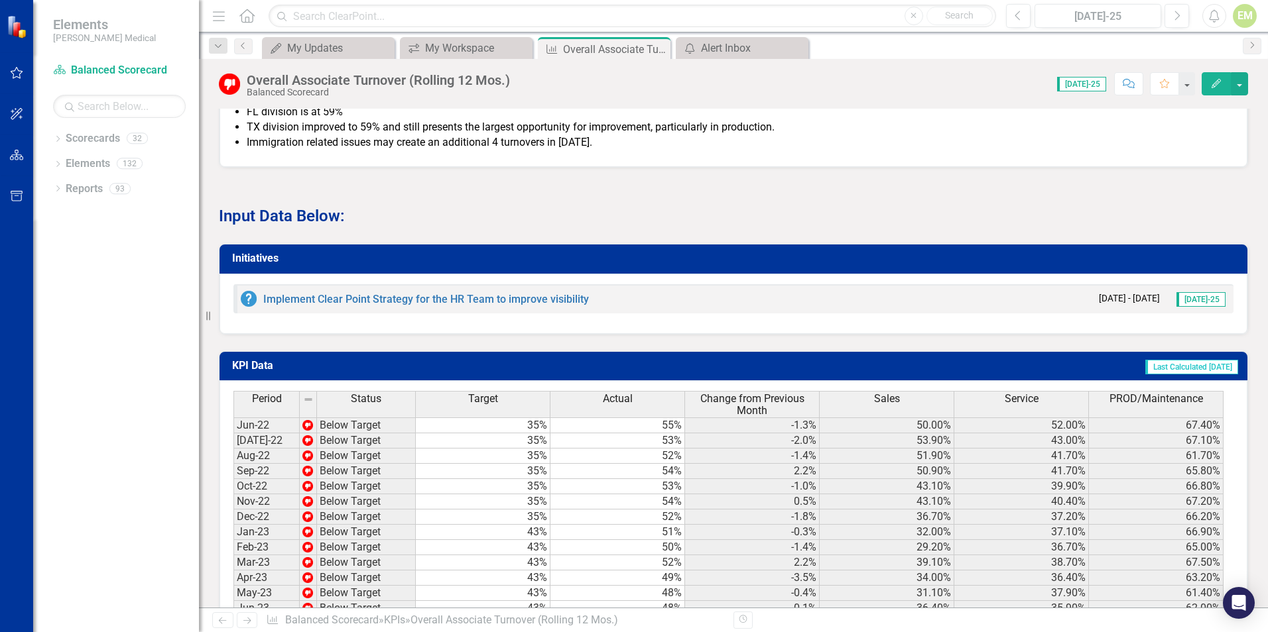
click at [1191, 292] on span "[DATE]-25" at bounding box center [1200, 299] width 49 height 15
click at [1087, 85] on span "[DATE]-25" at bounding box center [1081, 84] width 49 height 15
click at [1240, 88] on button "button" at bounding box center [1238, 83] width 17 height 23
click at [1203, 109] on link "Edit Edit KPI" at bounding box center [1193, 108] width 107 height 25
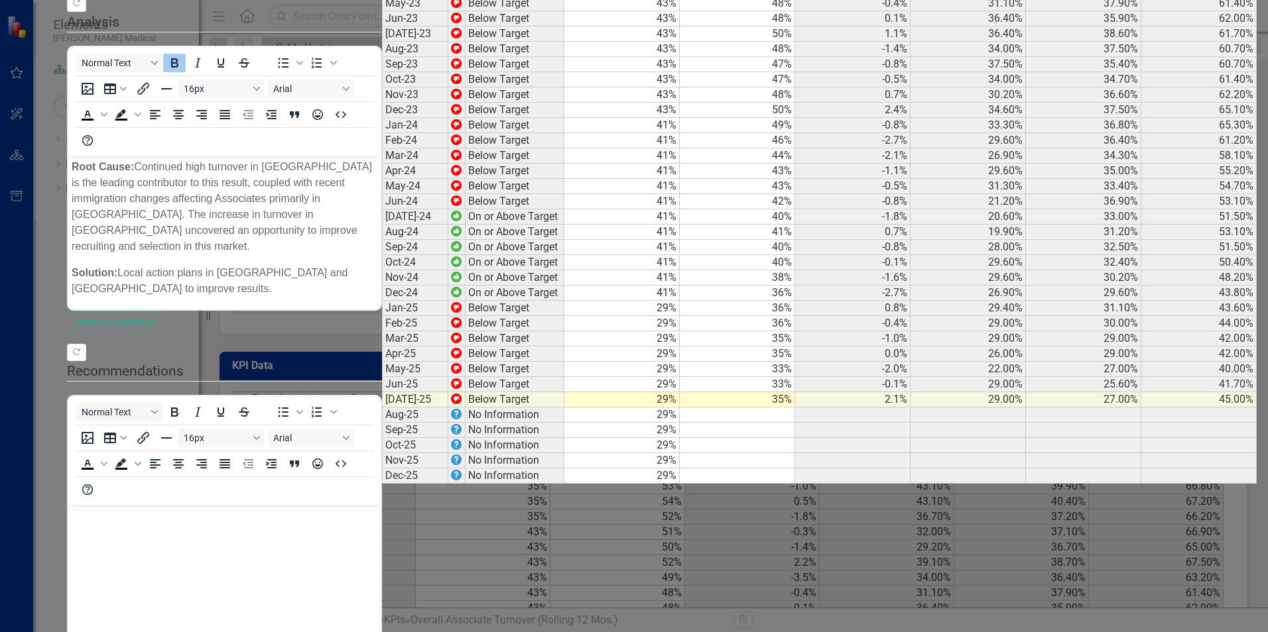
scroll to position [0, 0]
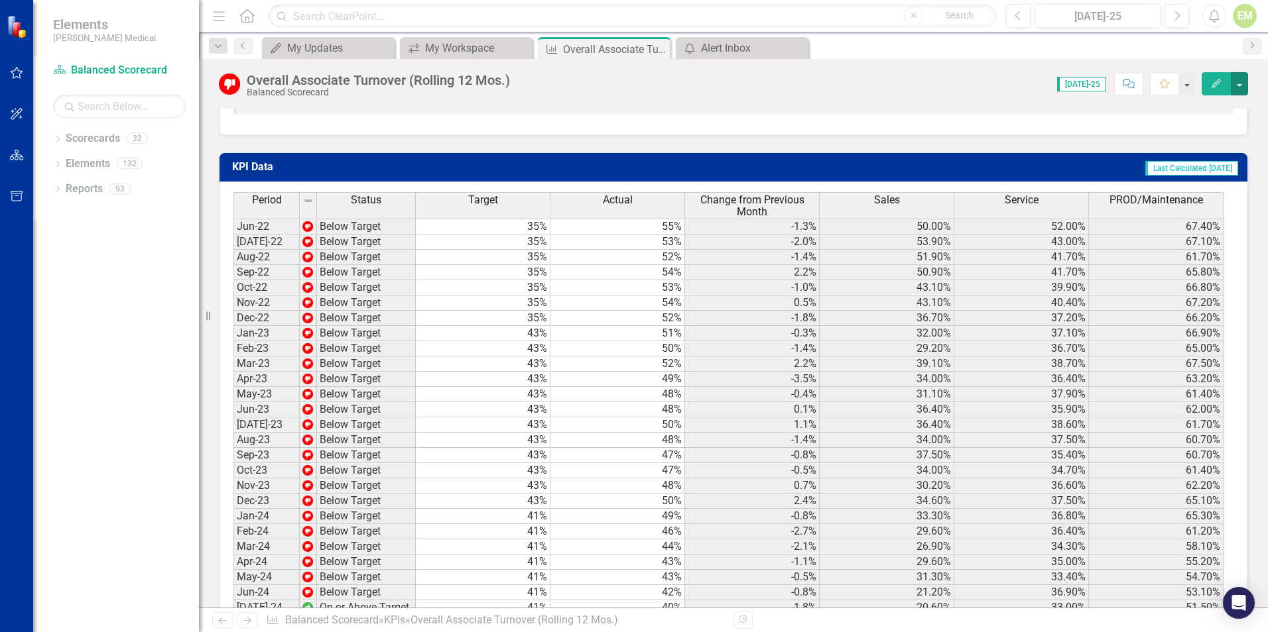
scroll to position [1029, 0]
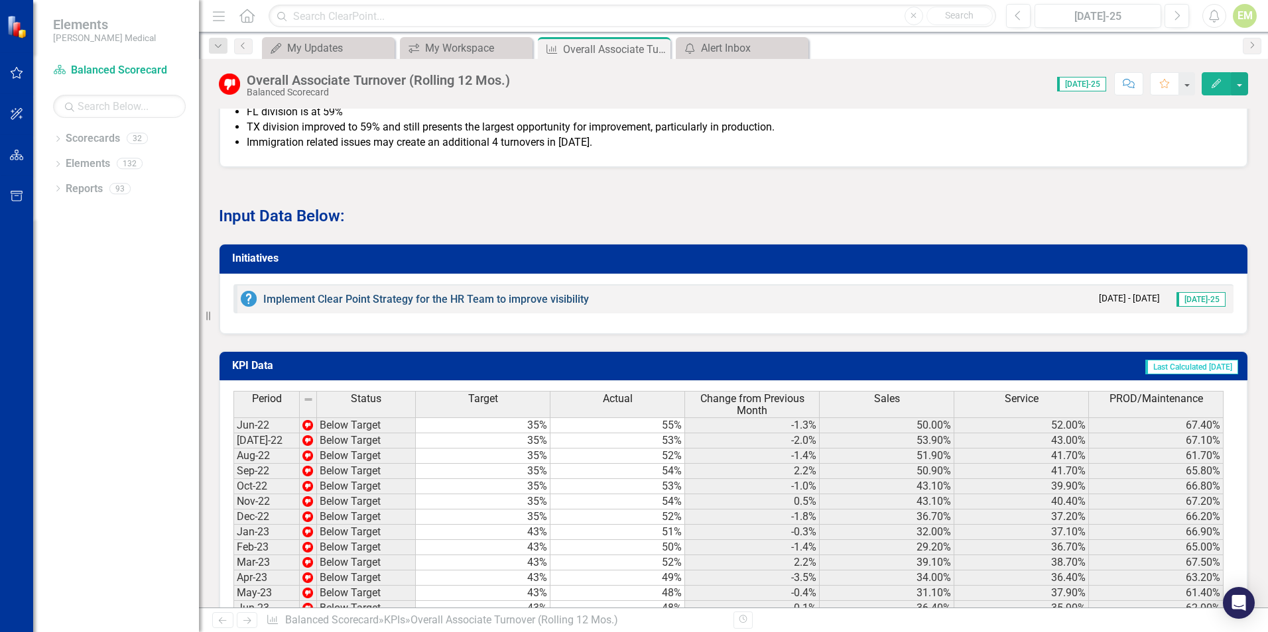
click at [265, 293] on link "Implement Clear Point Strategy for the HR Team to improve visibility" at bounding box center [426, 299] width 326 height 13
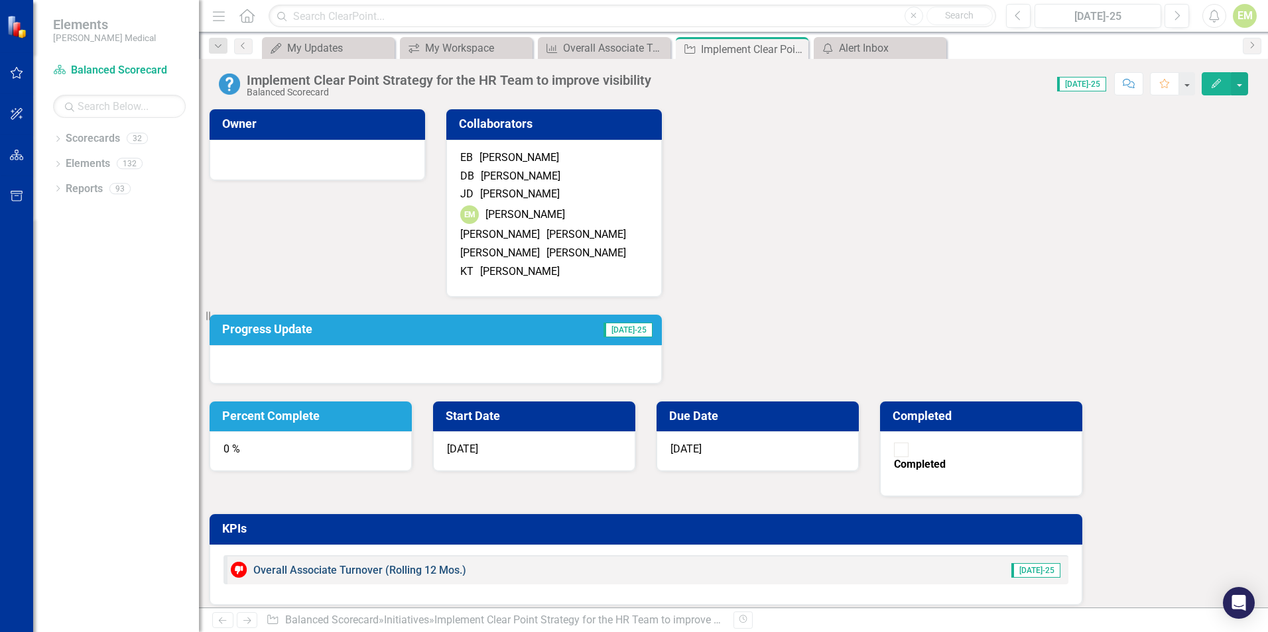
click at [466, 564] on link "Overall Associate Turnover (Rolling 12 Mos.)" at bounding box center [359, 570] width 213 height 13
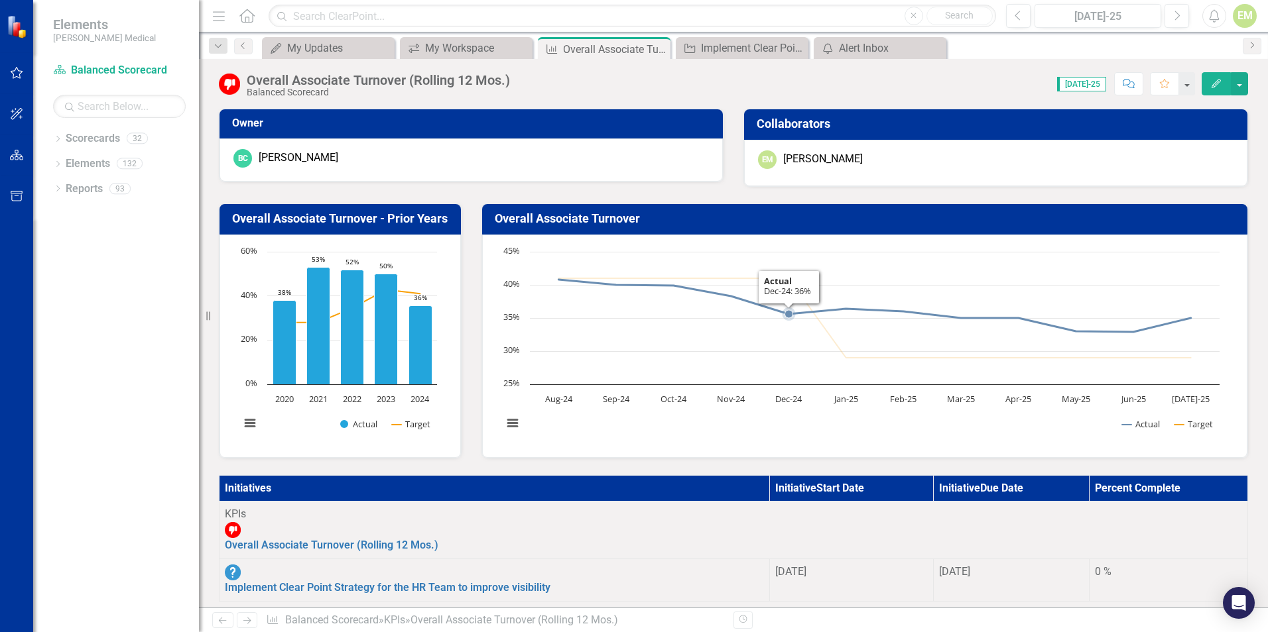
scroll to position [66, 0]
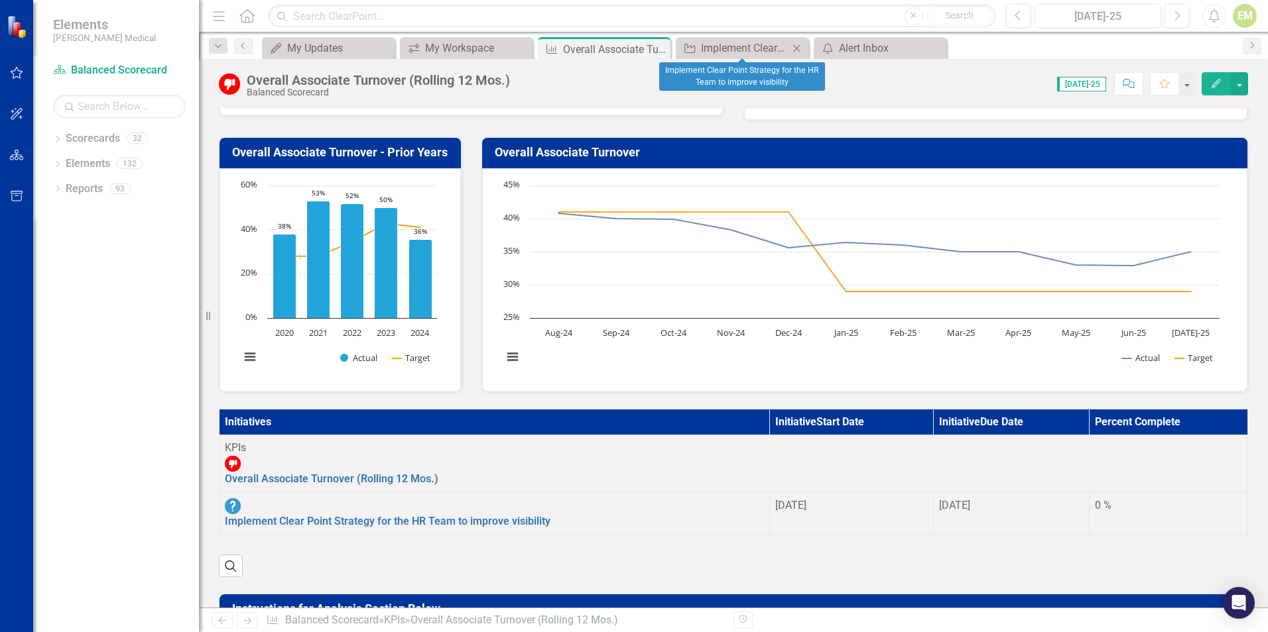
click at [796, 48] on icon "Close" at bounding box center [796, 48] width 13 height 11
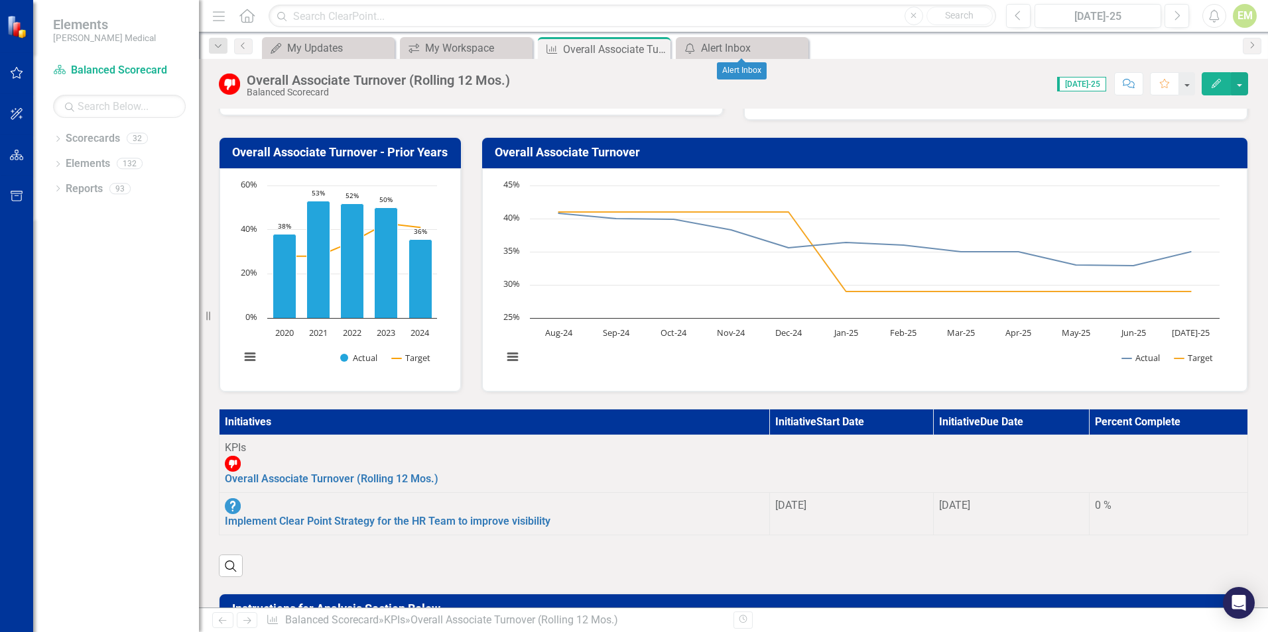
click at [0, 0] on icon "Close" at bounding box center [0, 0] width 0 height 0
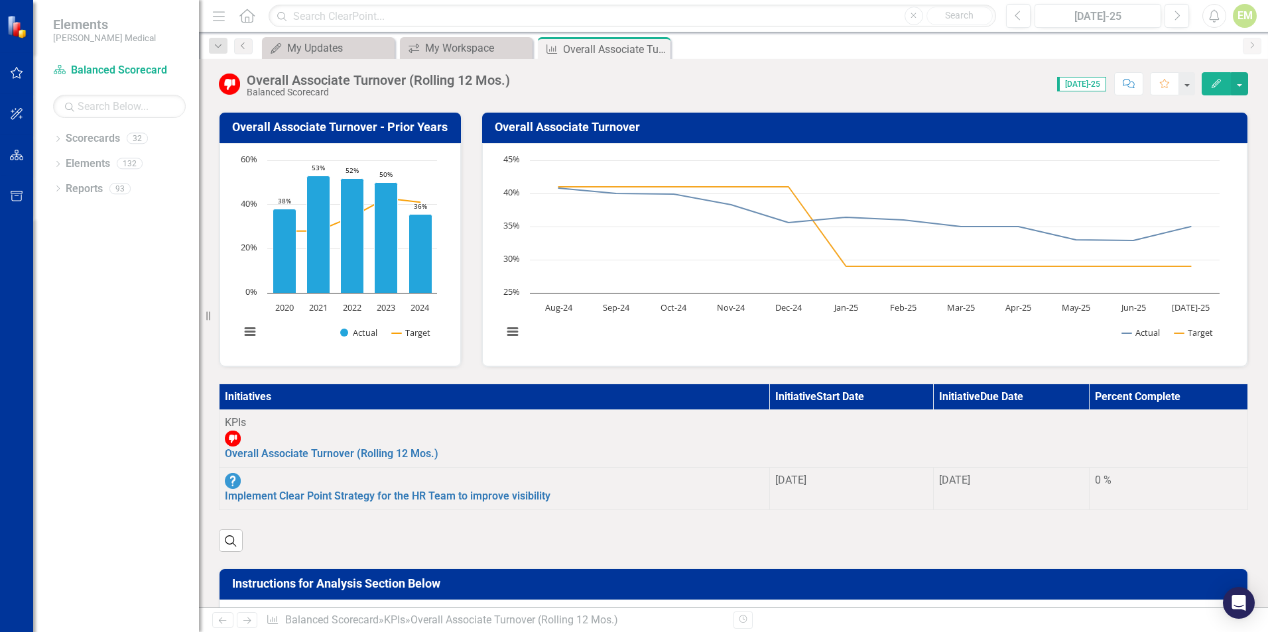
scroll to position [0, 0]
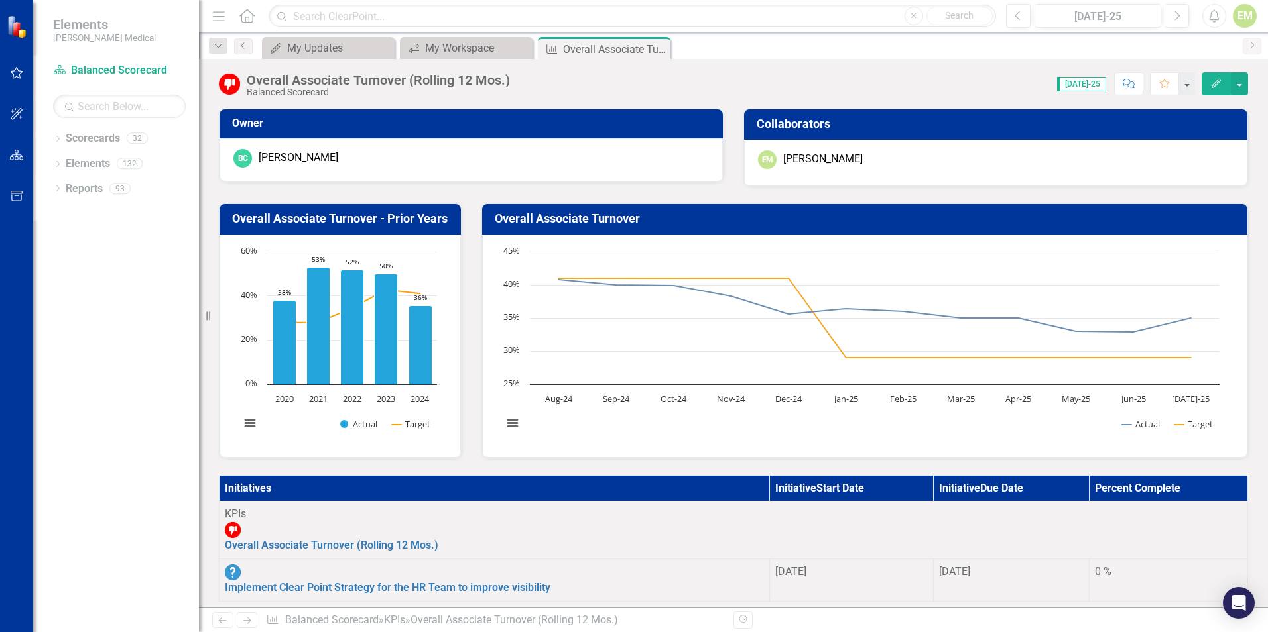
click at [1091, 82] on span "[DATE]-25" at bounding box center [1081, 84] width 49 height 15
drag, startPoint x: 1091, startPoint y: 82, endPoint x: 1240, endPoint y: 82, distance: 149.2
click at [1240, 82] on button "button" at bounding box center [1238, 83] width 17 height 23
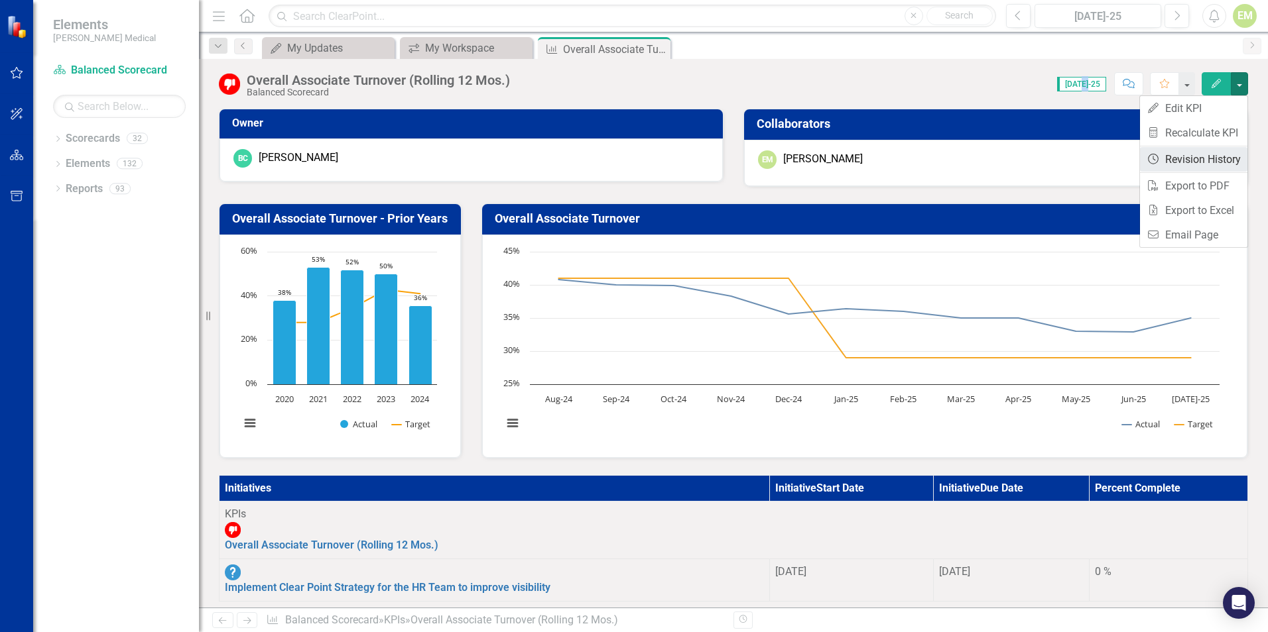
click at [1164, 154] on link "Revision History Revision History" at bounding box center [1193, 159] width 107 height 25
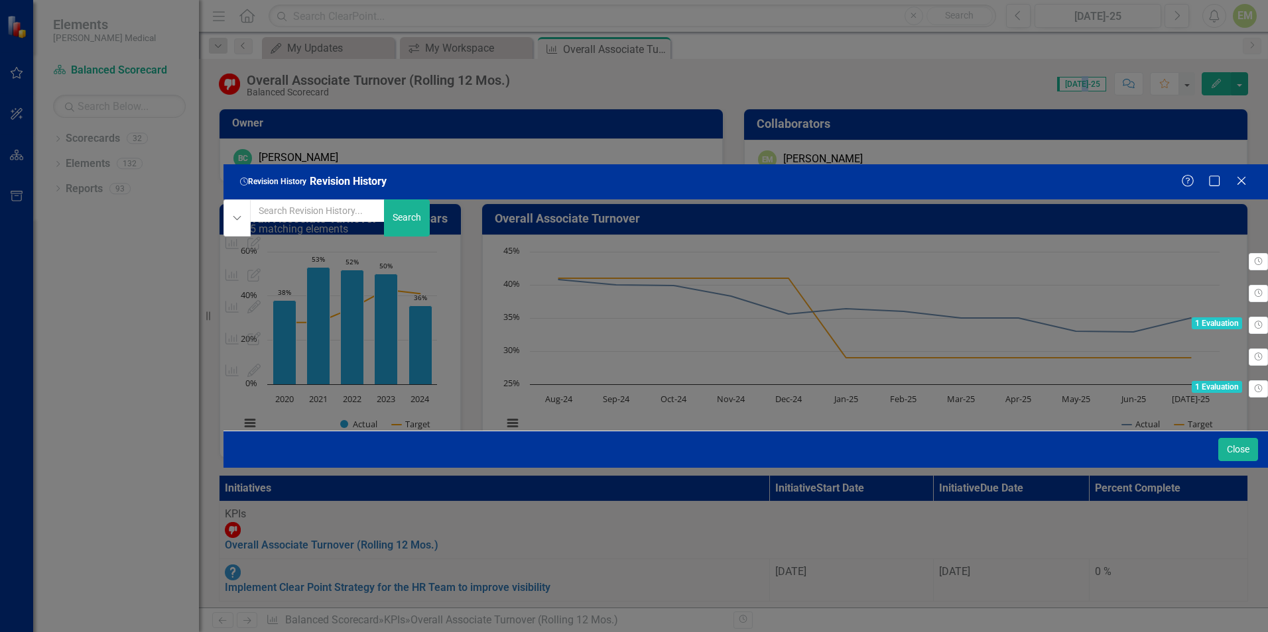
click at [310, 175] on span "Revision History" at bounding box center [348, 181] width 77 height 13
click at [237, 176] on span "Revision History Revision History" at bounding box center [273, 182] width 73 height 12
click at [1237, 174] on icon "Close" at bounding box center [1240, 180] width 17 height 13
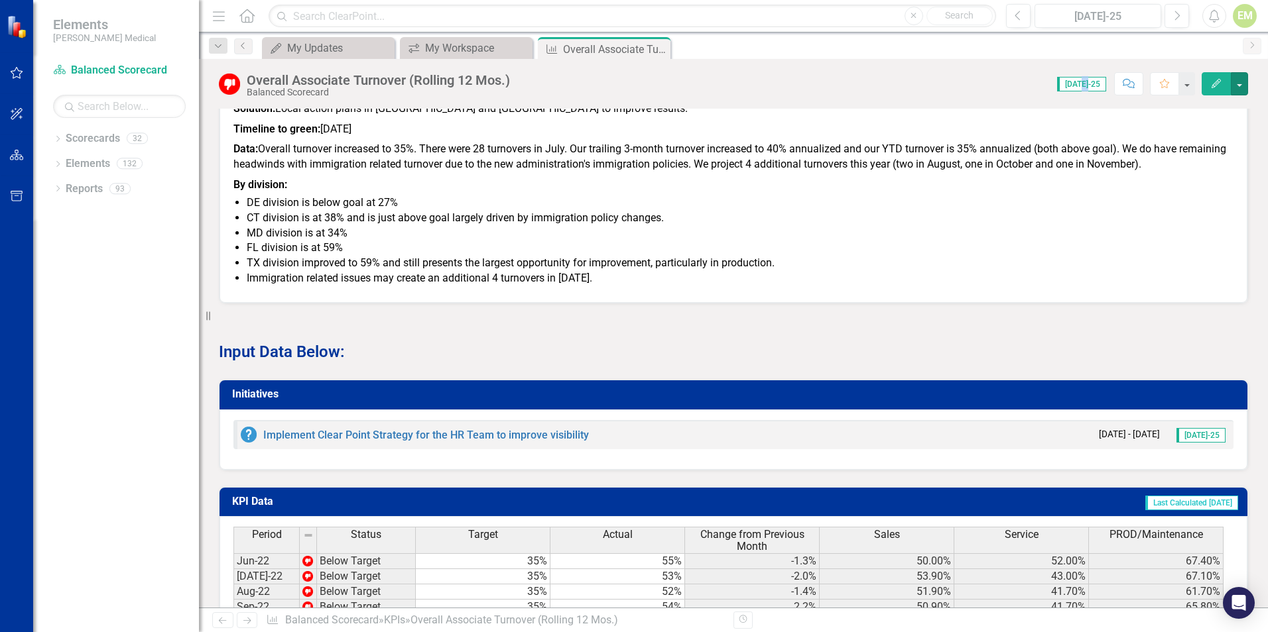
scroll to position [928, 0]
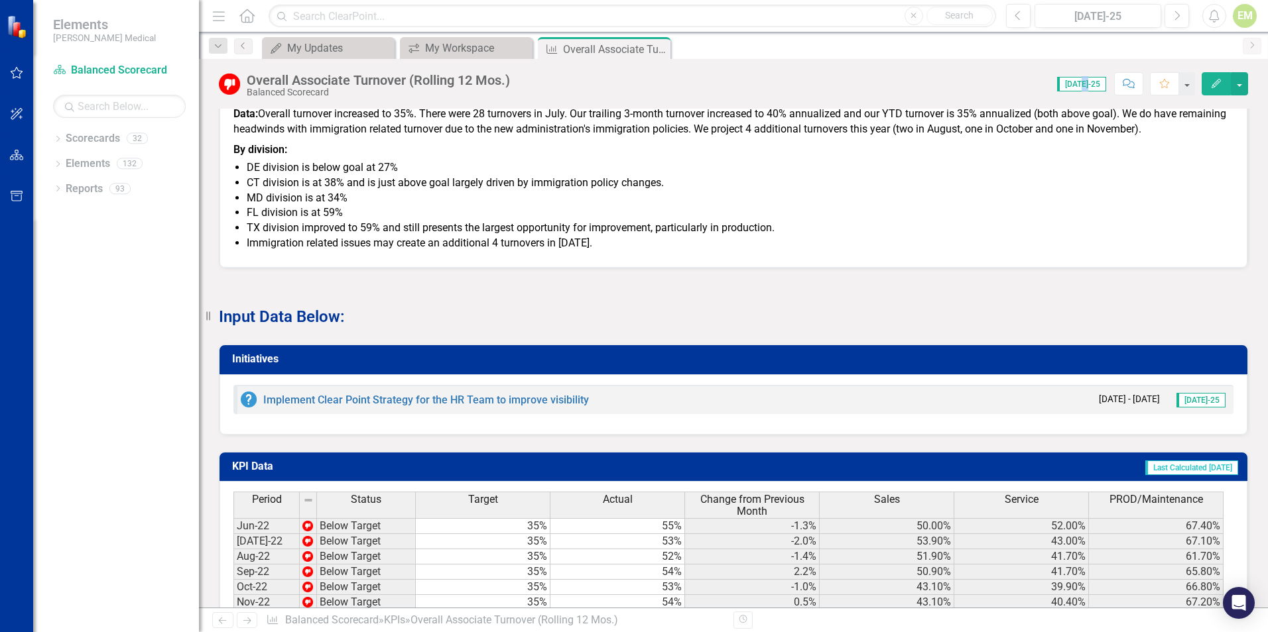
click at [1120, 393] on small "[DATE] - [DATE]" at bounding box center [1129, 399] width 61 height 13
click at [1201, 393] on span "[DATE]-25" at bounding box center [1200, 400] width 49 height 15
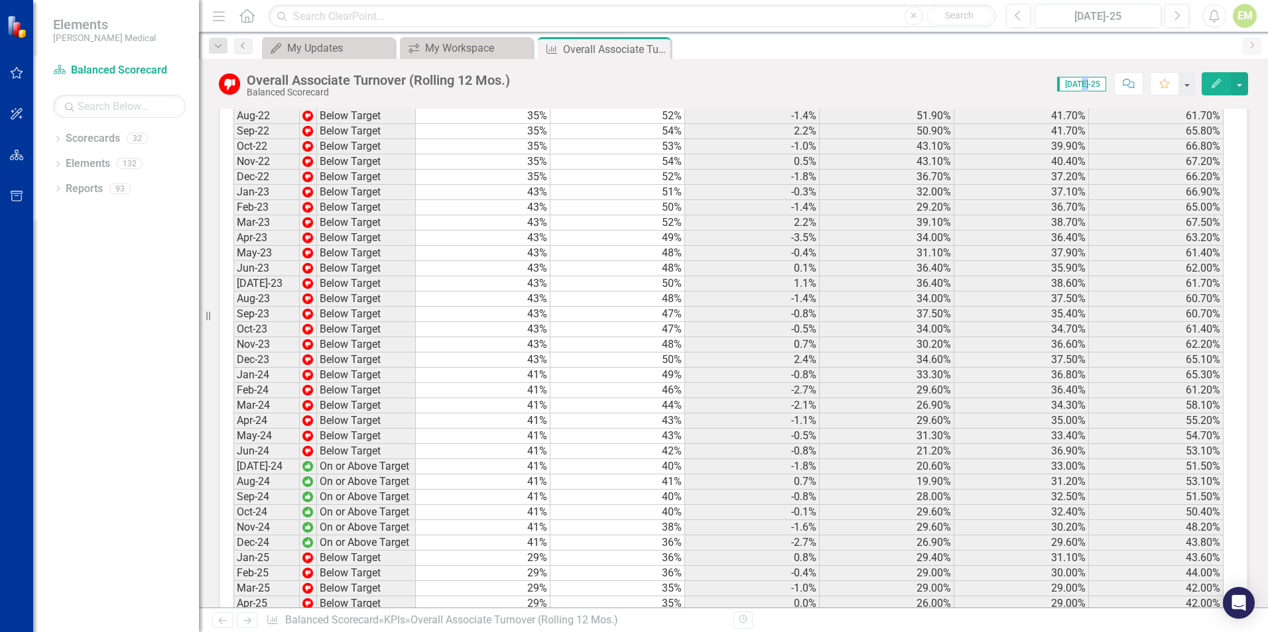
scroll to position [1360, 0]
click at [660, 50] on icon "Close" at bounding box center [657, 49] width 13 height 11
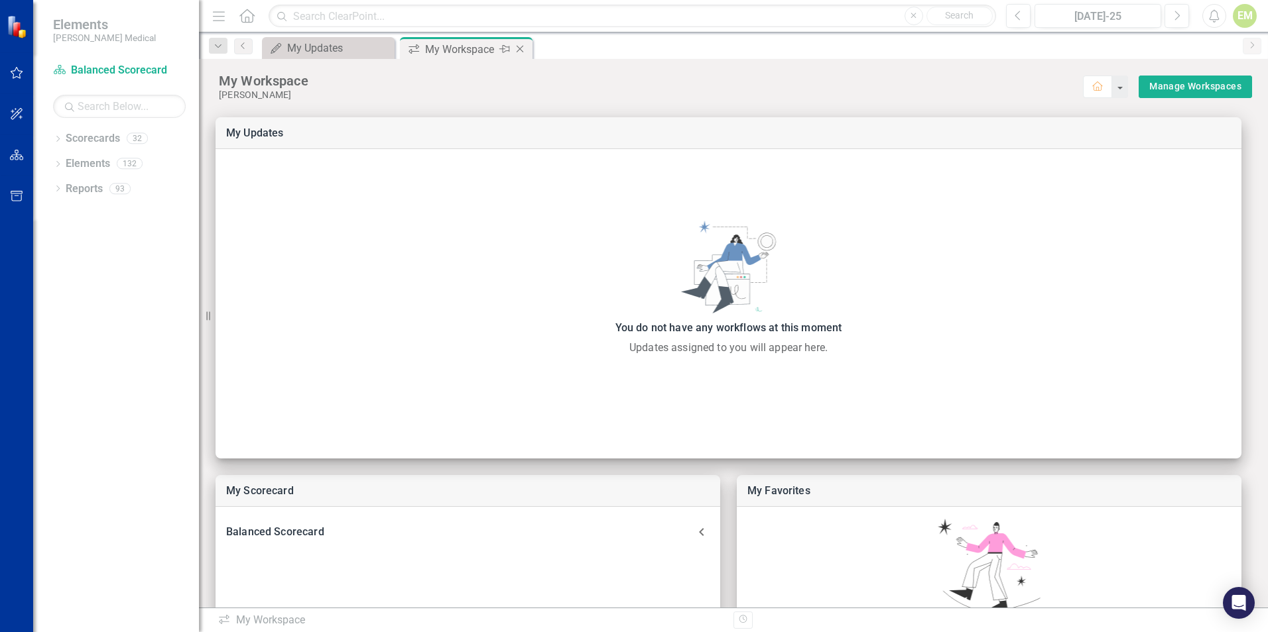
click at [518, 48] on icon at bounding box center [519, 49] width 7 height 7
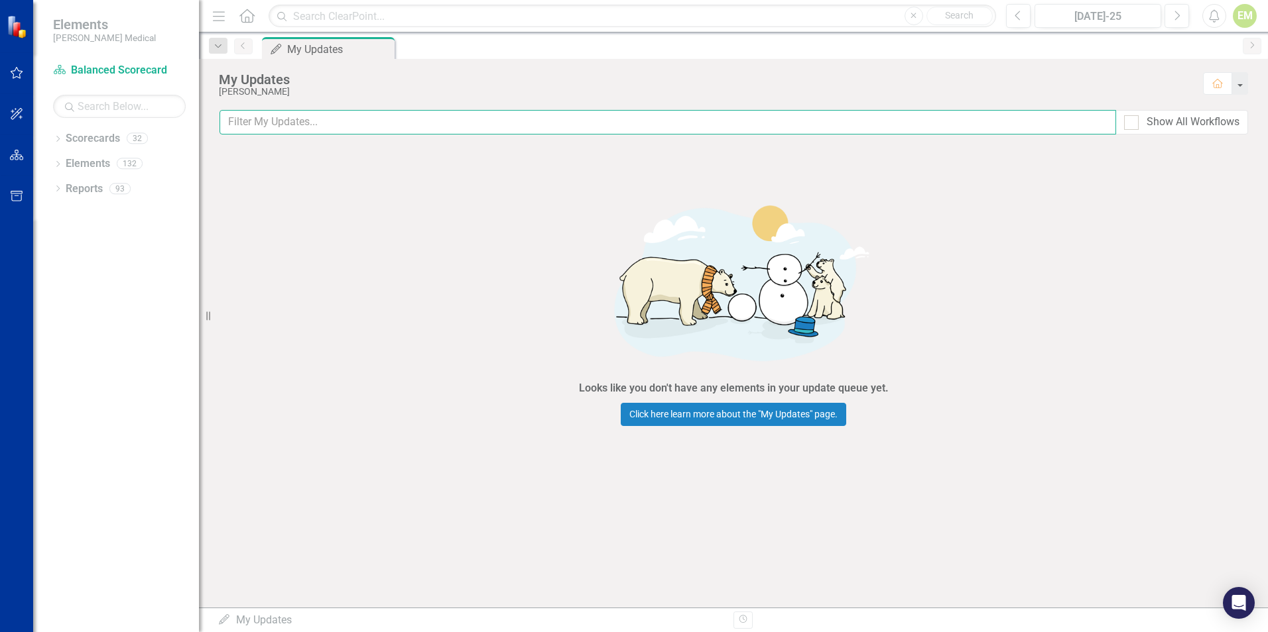
click at [312, 118] on input "text" at bounding box center [667, 122] width 896 height 25
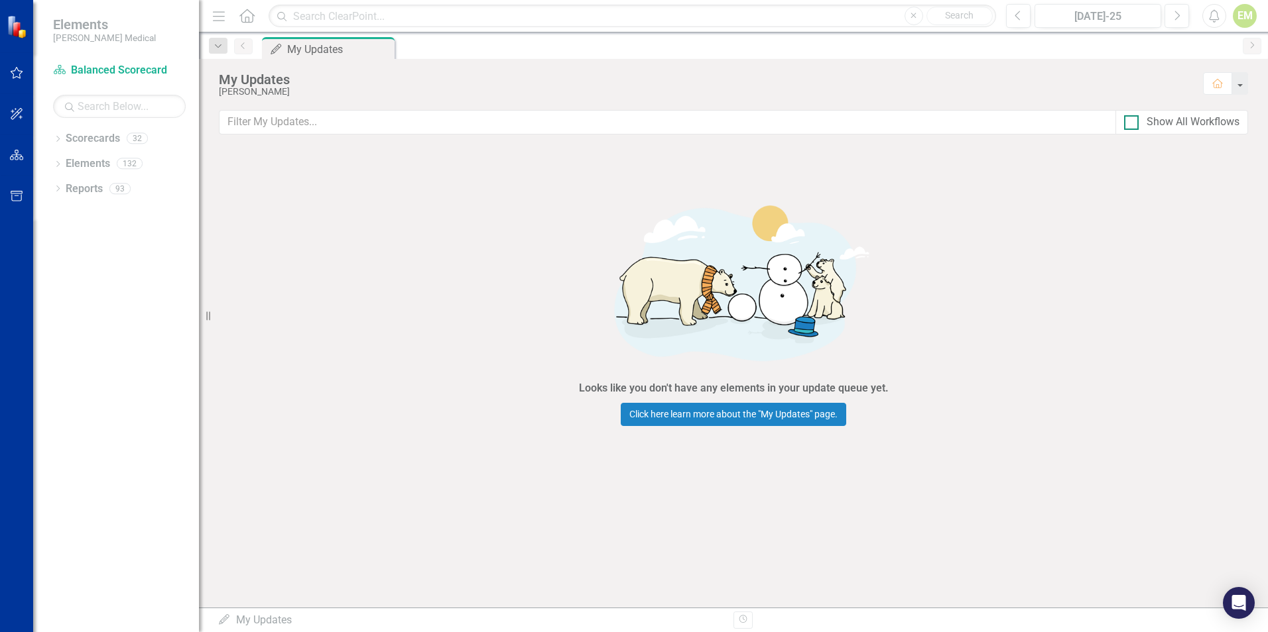
click at [1127, 125] on div at bounding box center [1131, 122] width 15 height 15
click at [1127, 124] on input "Show All Workflows" at bounding box center [1128, 119] width 9 height 9
checkbox input "true"
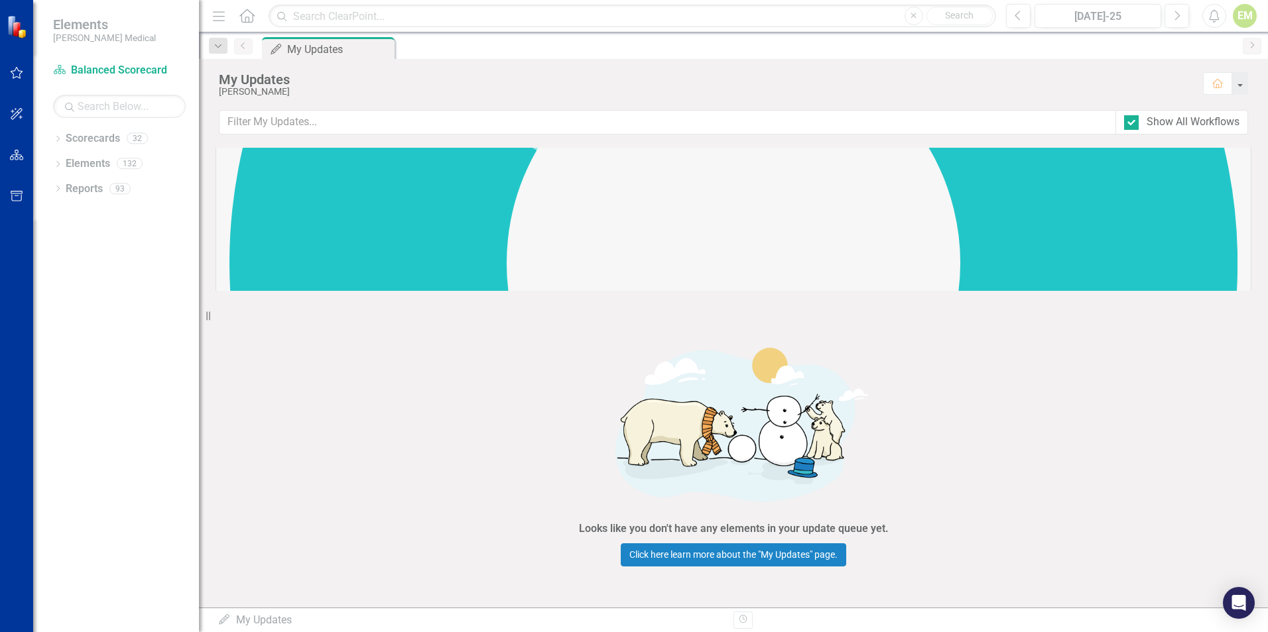
scroll to position [398, 0]
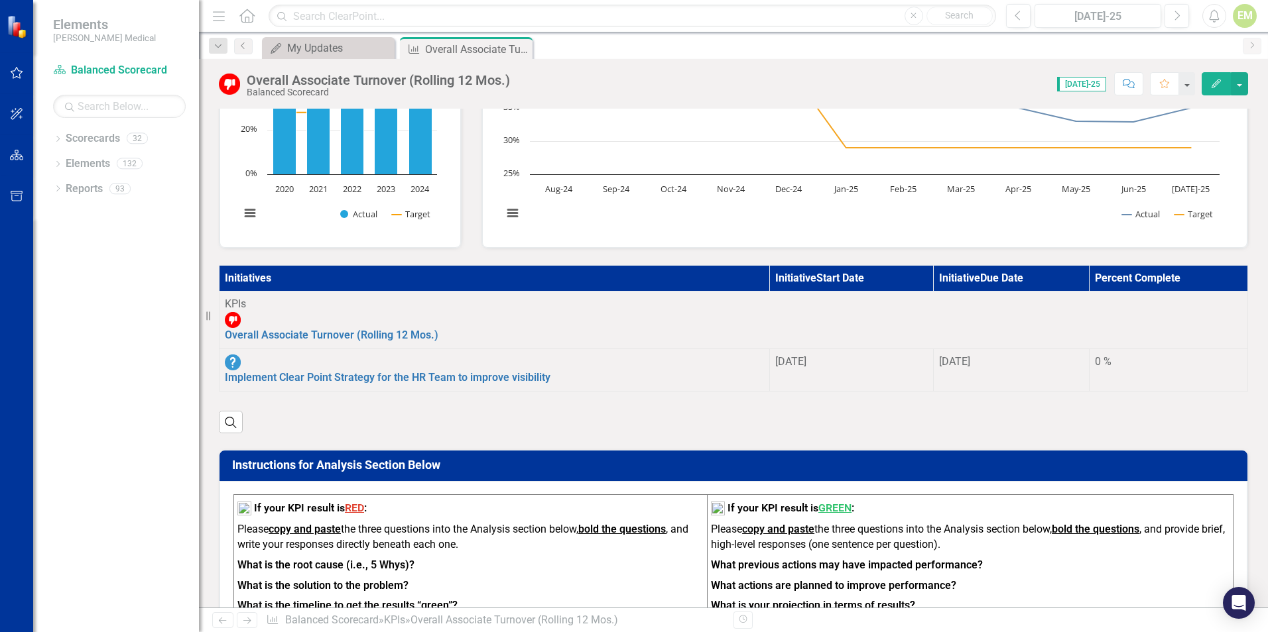
scroll to position [199, 0]
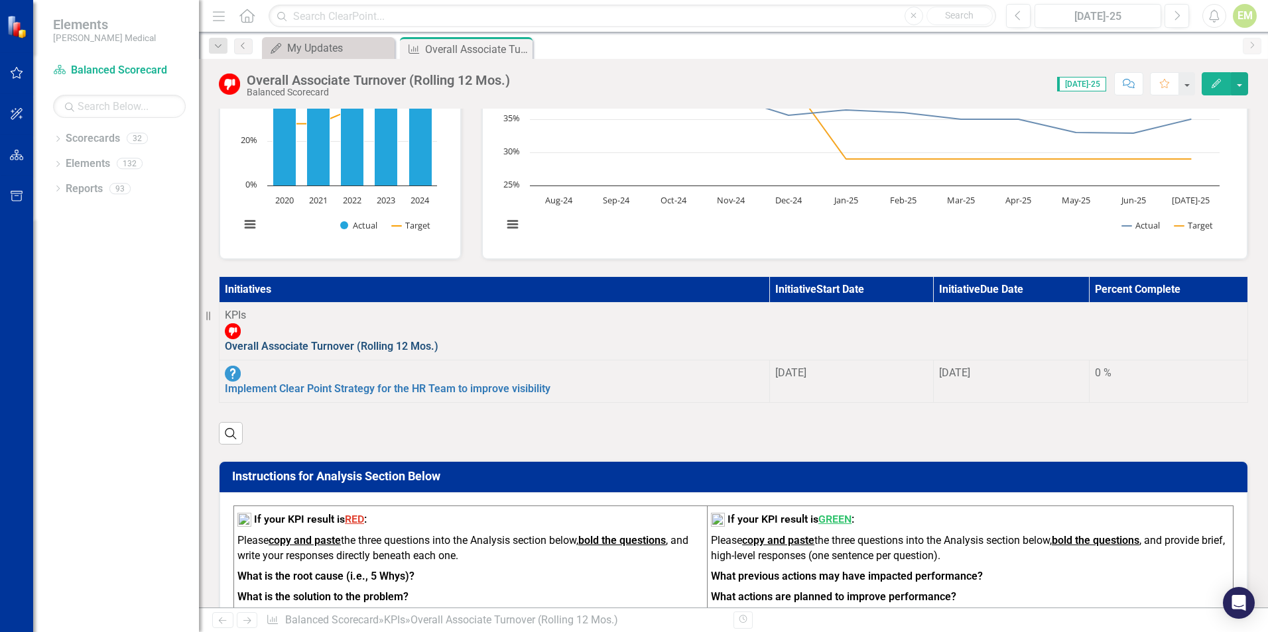
click at [402, 340] on link "Overall Associate Turnover (Rolling 12 Mos.)" at bounding box center [331, 346] width 213 height 13
click at [313, 383] on link "Implement Clear Point Strategy for the HR Team to improve visibility" at bounding box center [388, 389] width 326 height 13
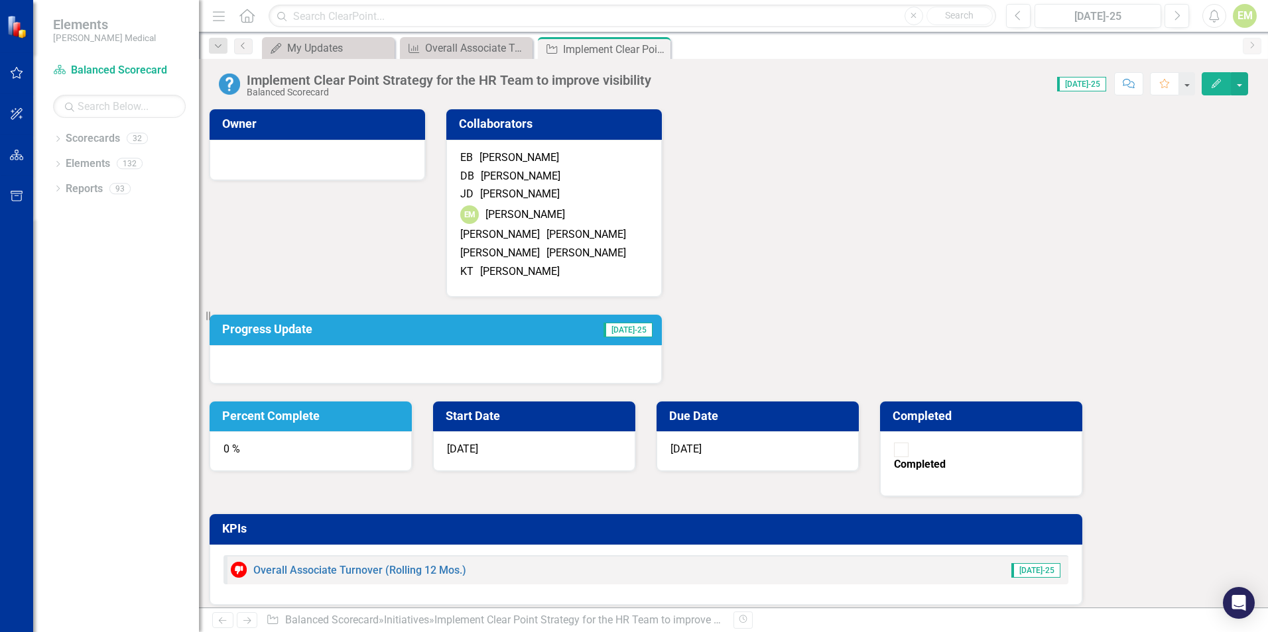
click at [1060, 564] on span "[DATE]-25" at bounding box center [1035, 571] width 49 height 15
click at [222, 50] on icon "Dropdown" at bounding box center [218, 46] width 12 height 9
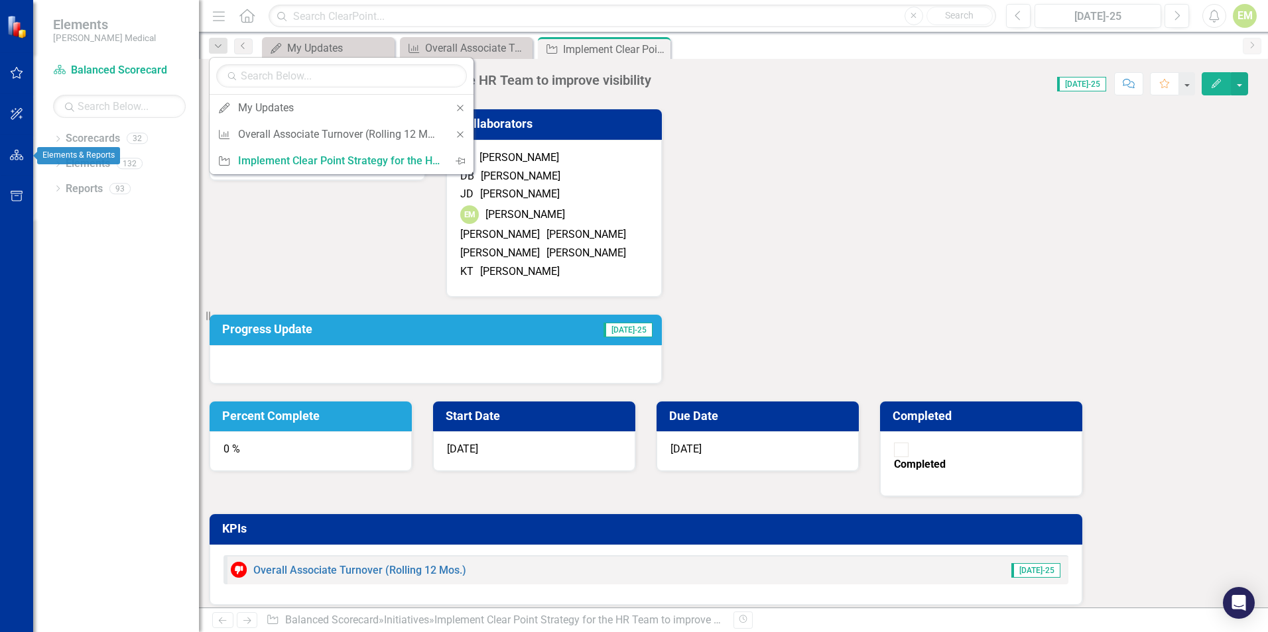
click at [20, 149] on button "button" at bounding box center [17, 156] width 30 height 28
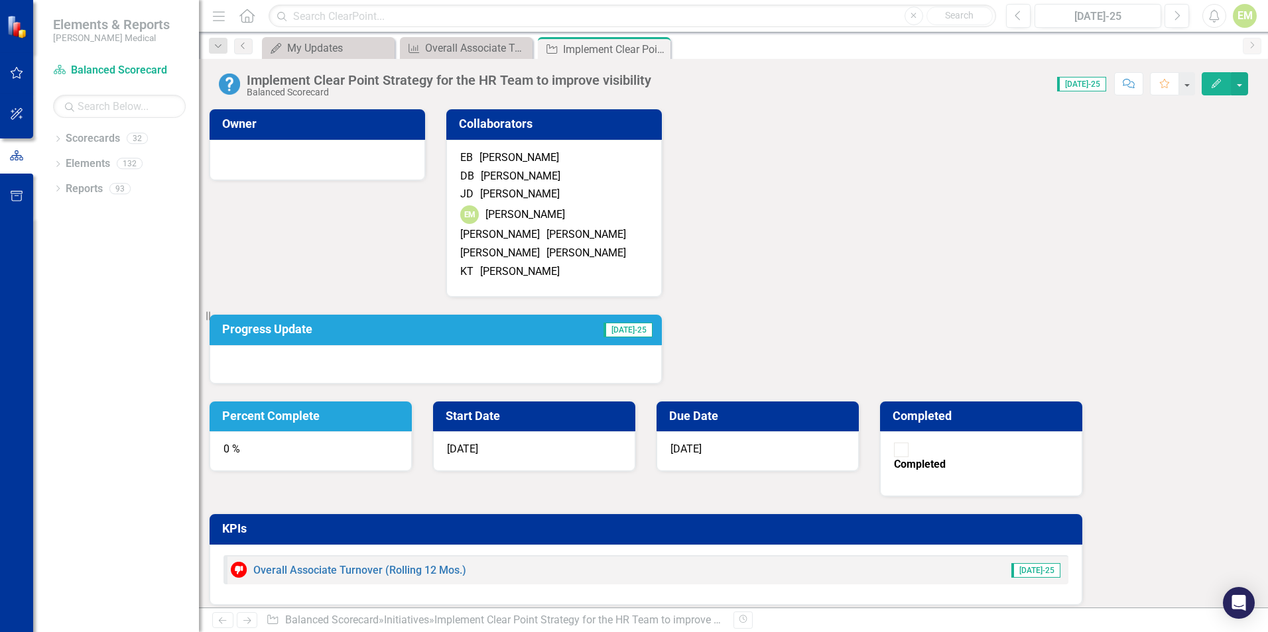
click at [247, 13] on icon "Home" at bounding box center [246, 16] width 17 height 14
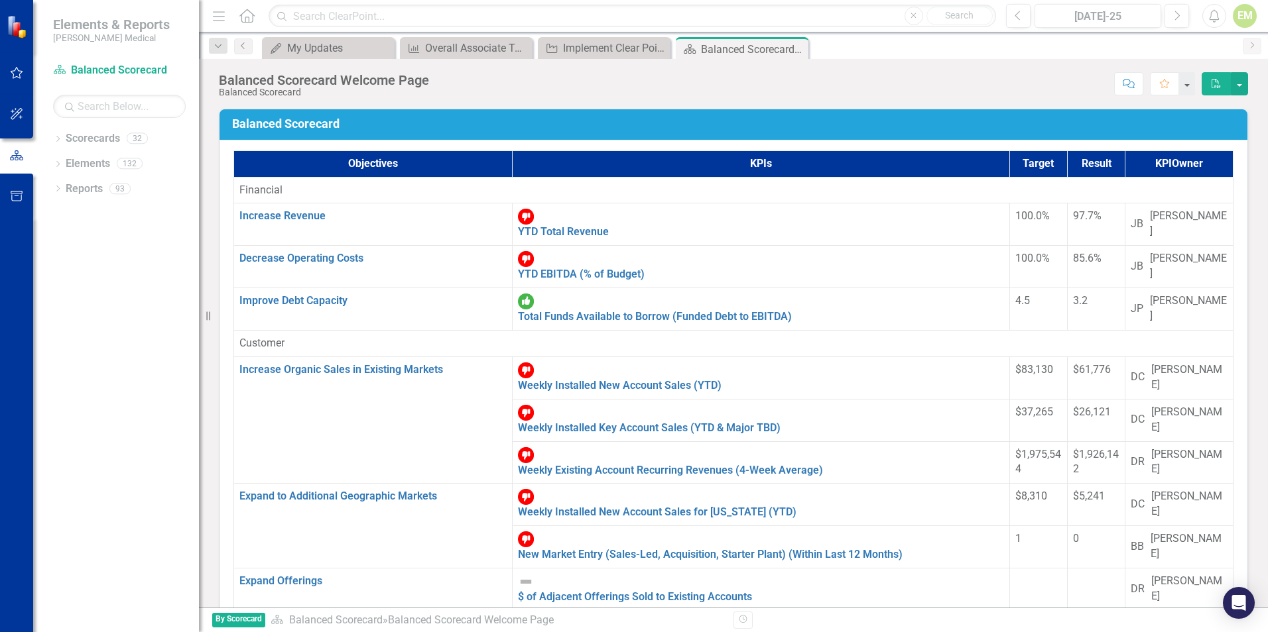
scroll to position [66, 0]
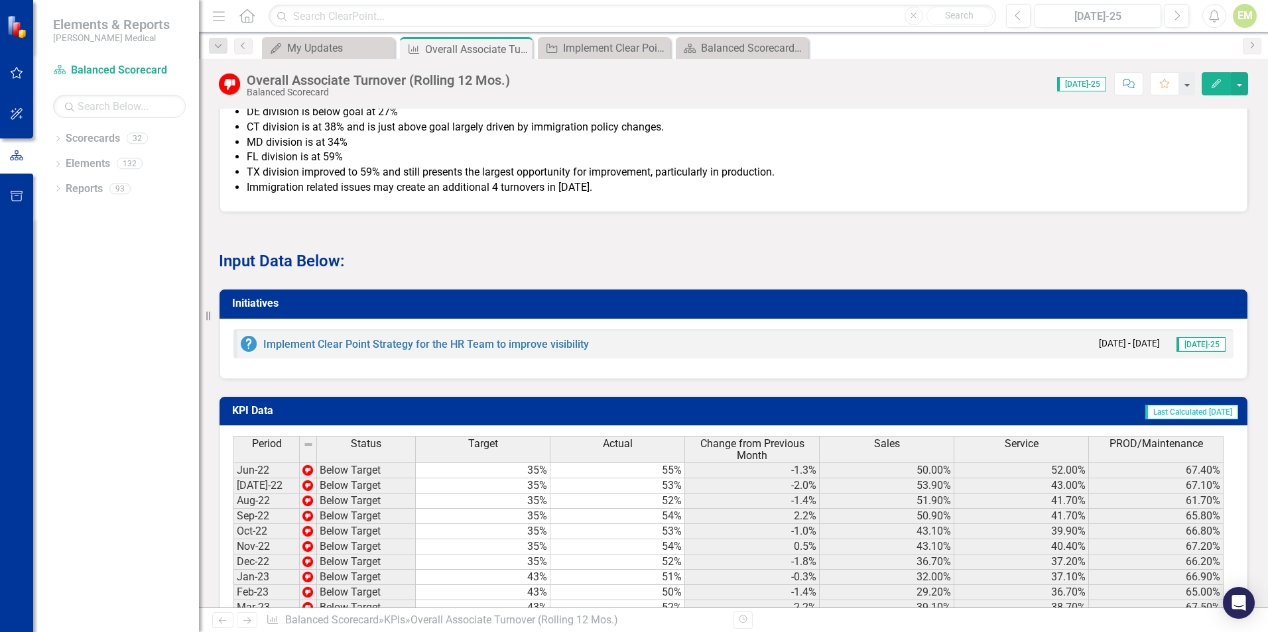
scroll to position [1061, 0]
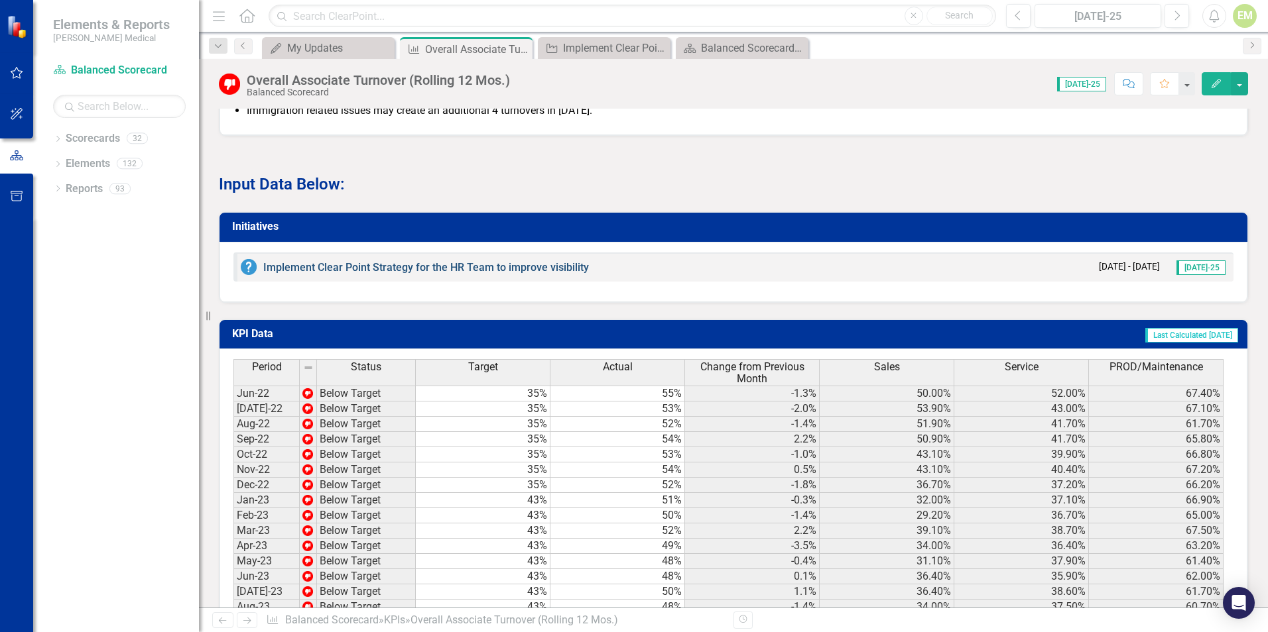
click at [423, 261] on link "Implement Clear Point Strategy for the HR Team to improve visibility" at bounding box center [426, 267] width 326 height 13
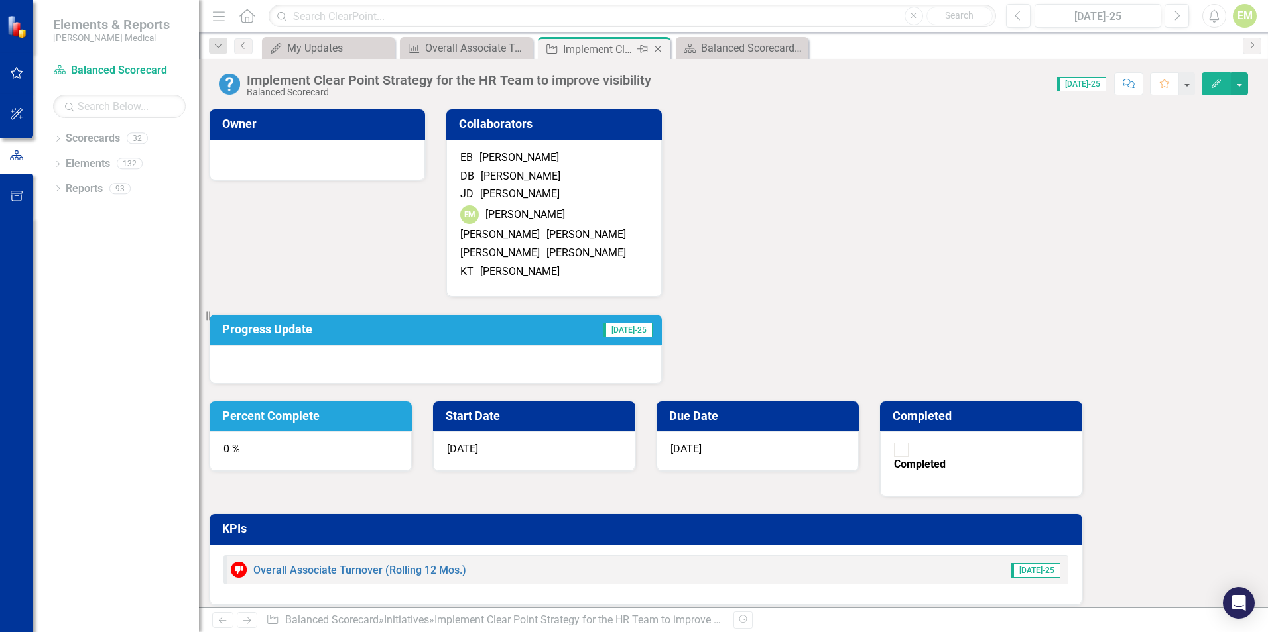
click at [660, 48] on icon "Close" at bounding box center [657, 49] width 13 height 11
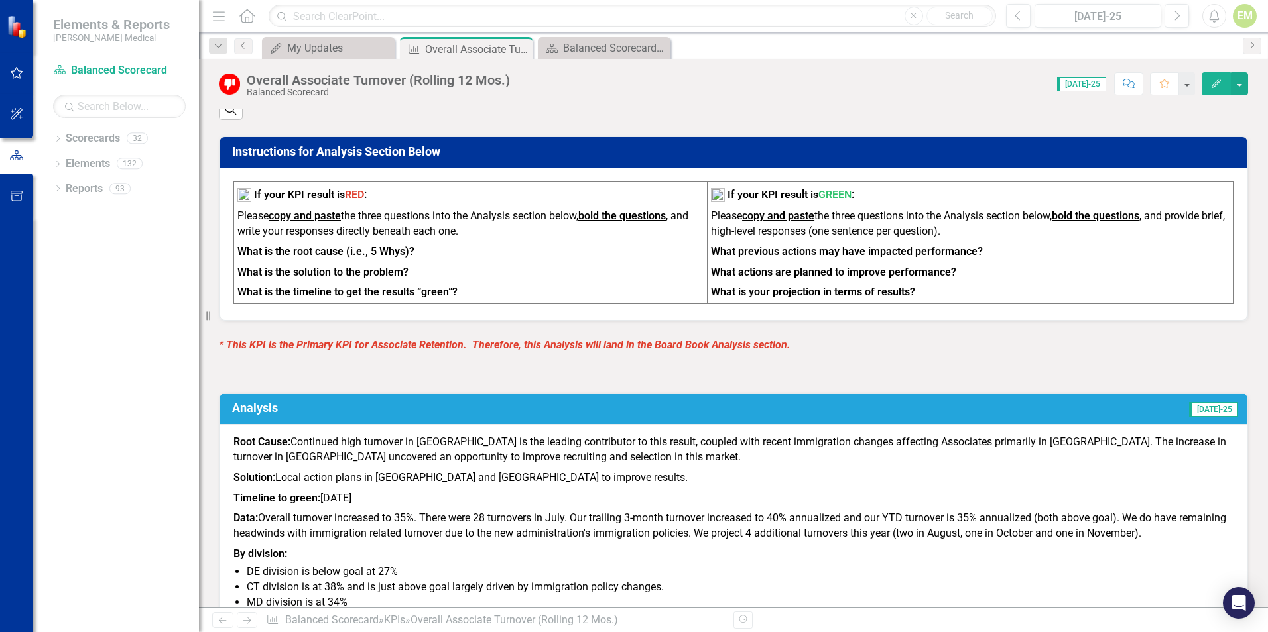
scroll to position [530, 0]
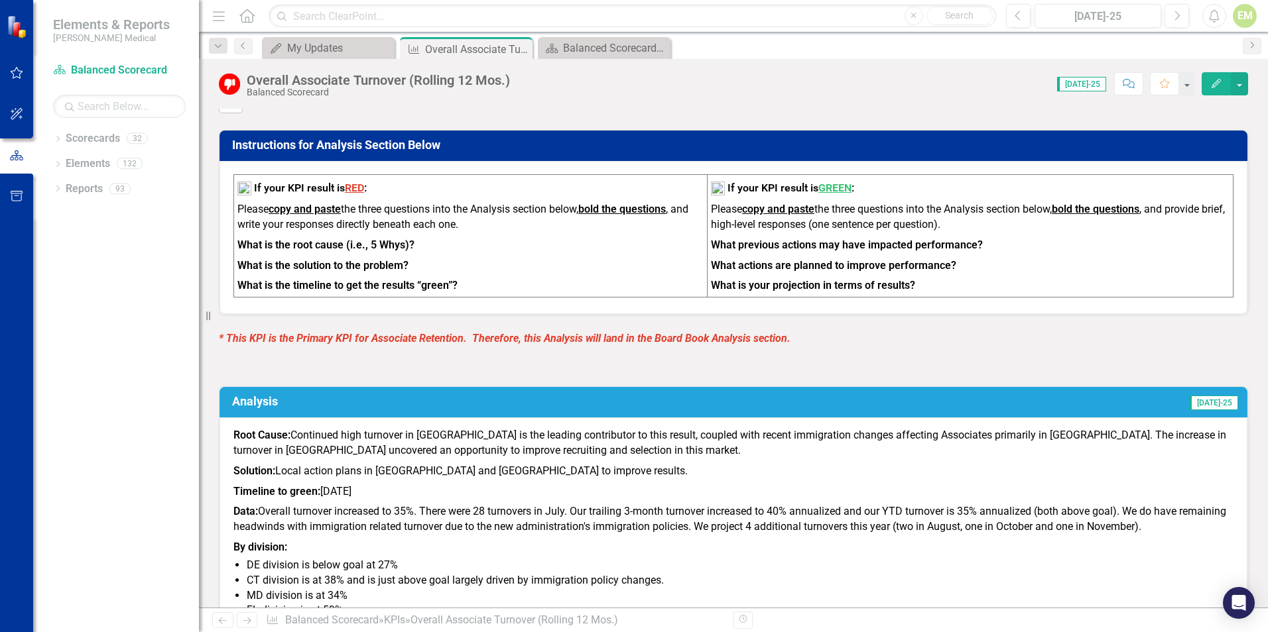
click at [1208, 396] on span "[DATE]-25" at bounding box center [1213, 403] width 49 height 15
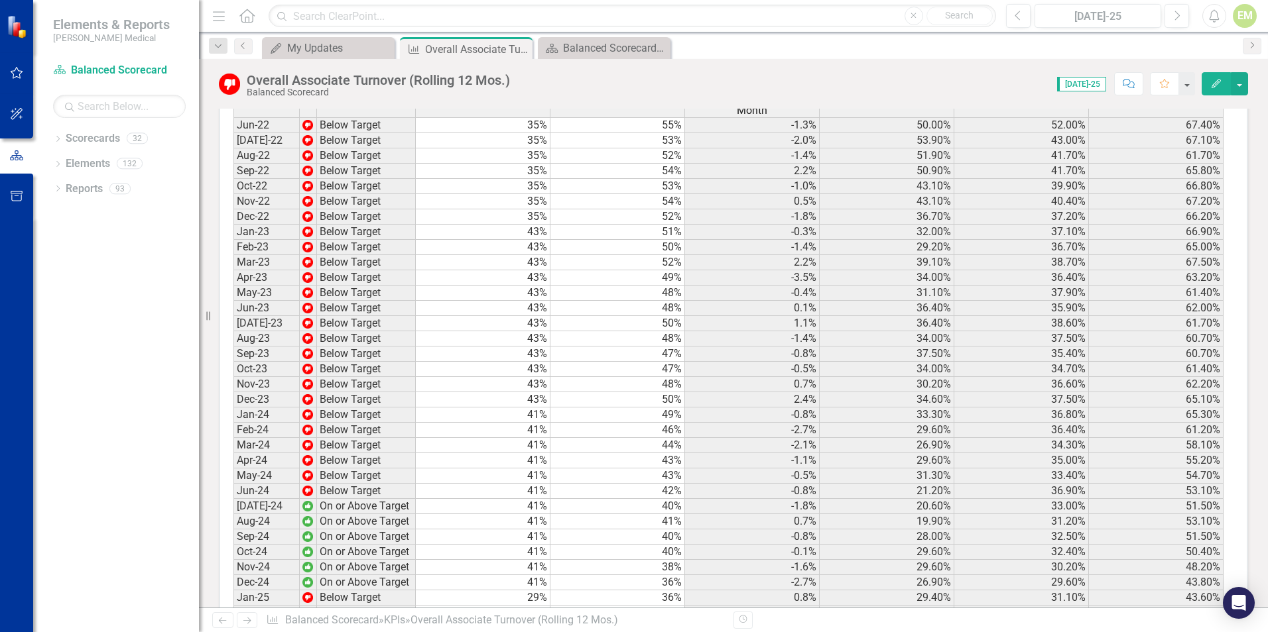
scroll to position [1493, 0]
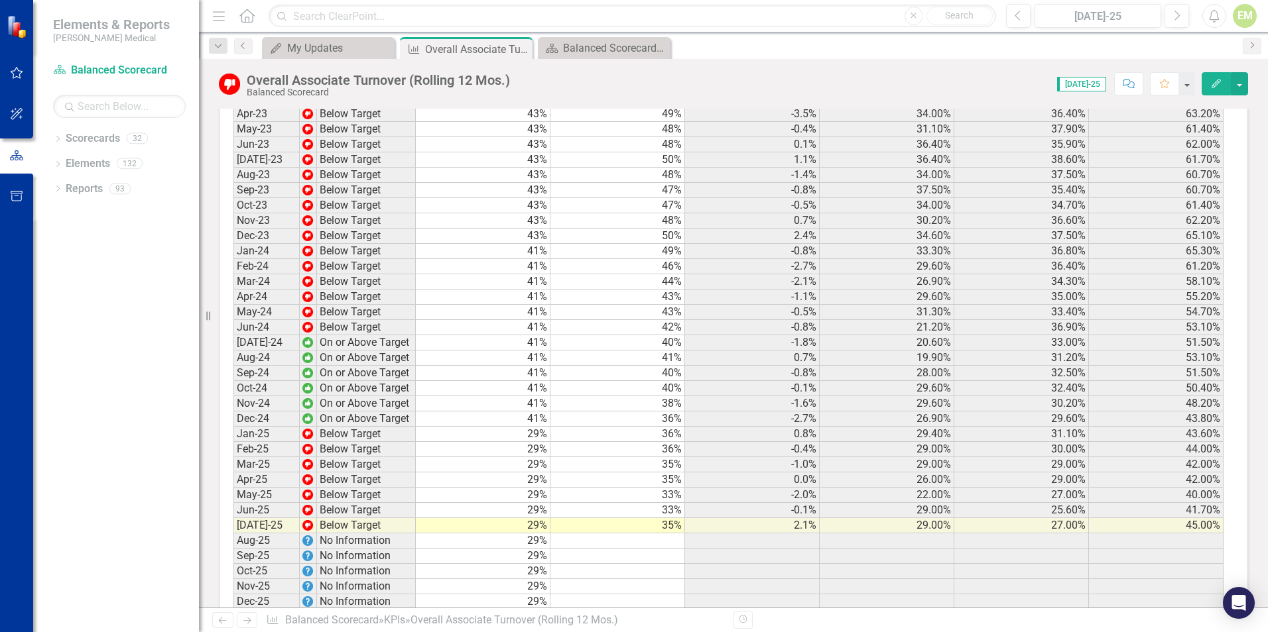
click at [228, 621] on icon "Previous" at bounding box center [222, 621] width 11 height 9
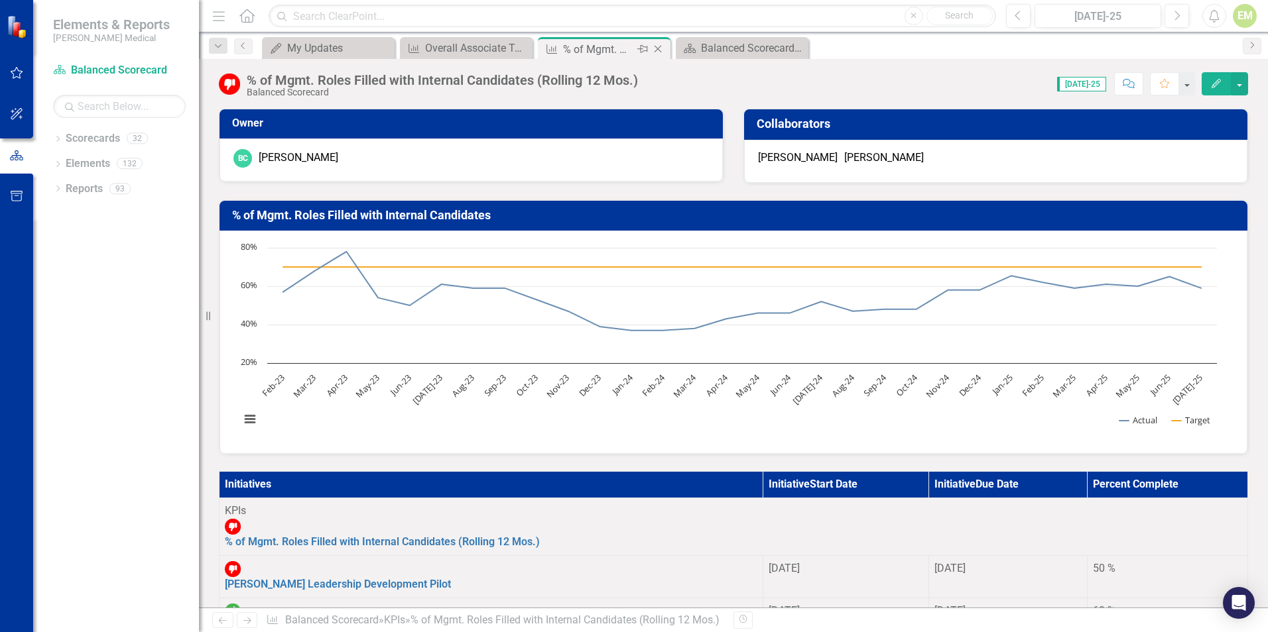
click at [658, 50] on icon "Close" at bounding box center [657, 49] width 13 height 11
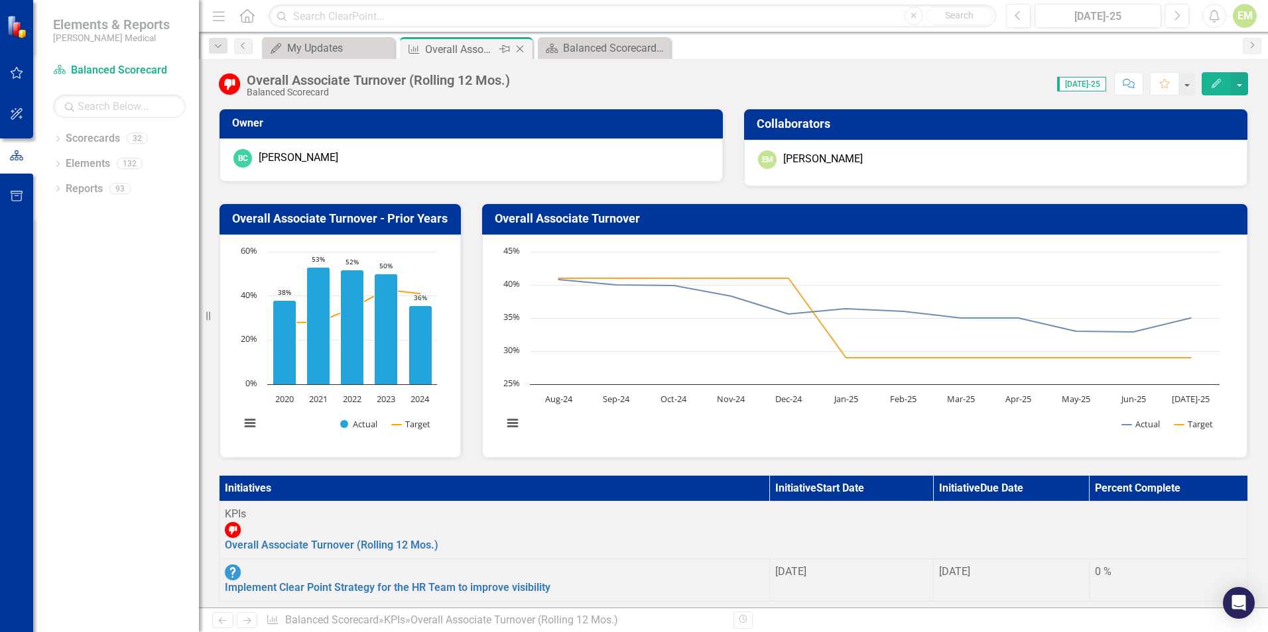
click at [475, 46] on div "Overall Associate Turnover (Rolling 12 Mos.)" at bounding box center [460, 49] width 71 height 17
click at [305, 49] on div "My Updates" at bounding box center [331, 48] width 88 height 17
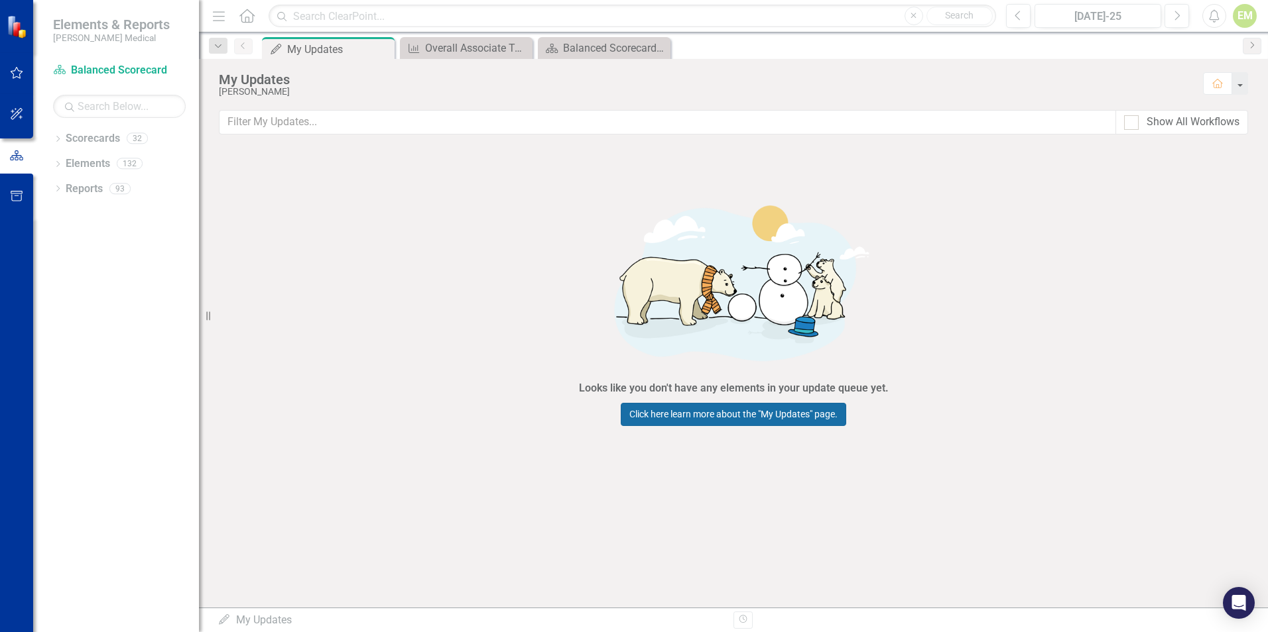
click at [709, 417] on link "Click here learn more about the "My Updates" page." at bounding box center [733, 414] width 225 height 23
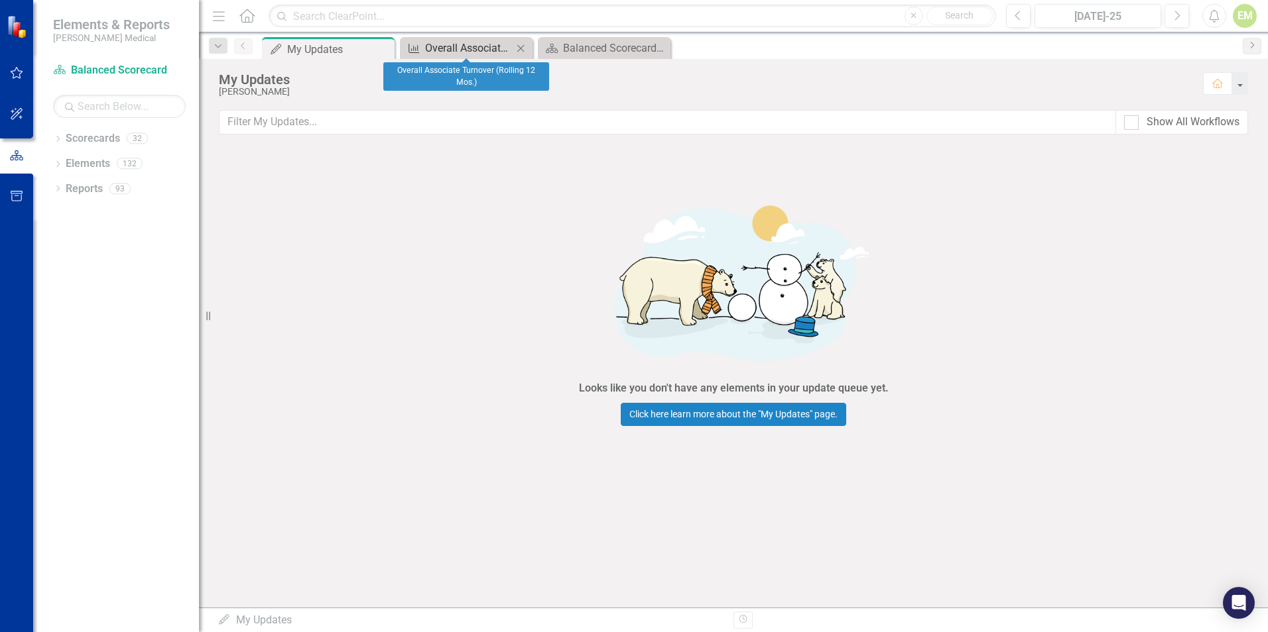
click at [449, 45] on div "Overall Associate Turnover (Rolling 12 Mos.)" at bounding box center [469, 48] width 88 height 17
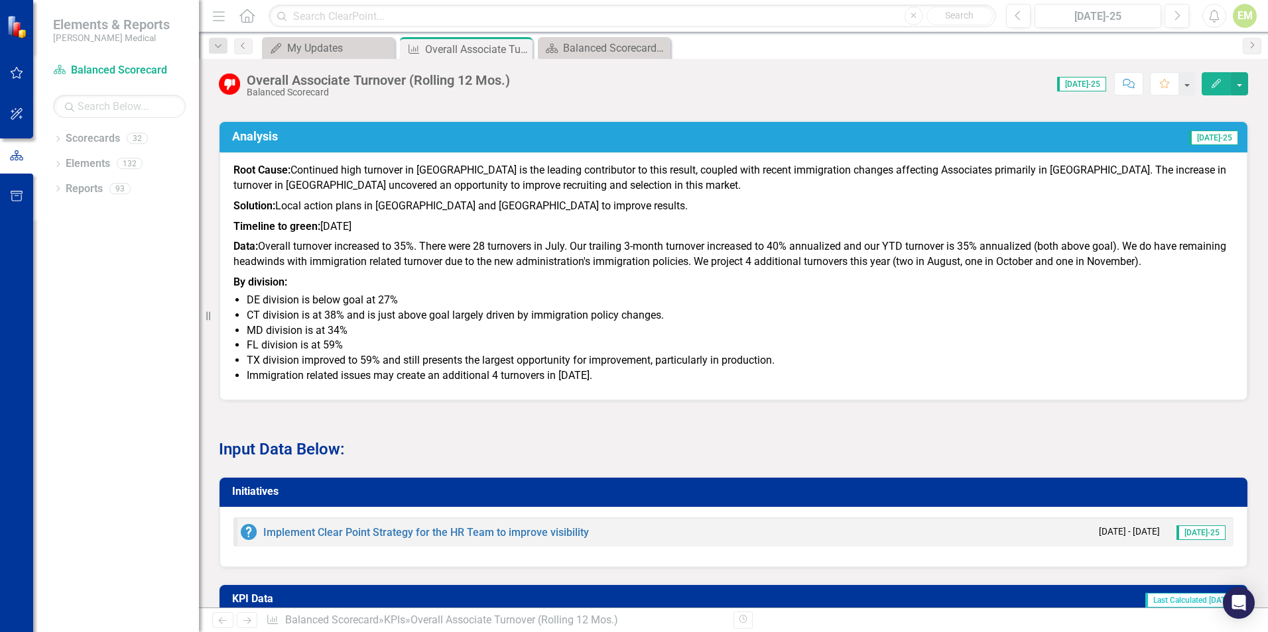
scroll to position [663, 0]
